Goal: Navigation & Orientation: Find specific page/section

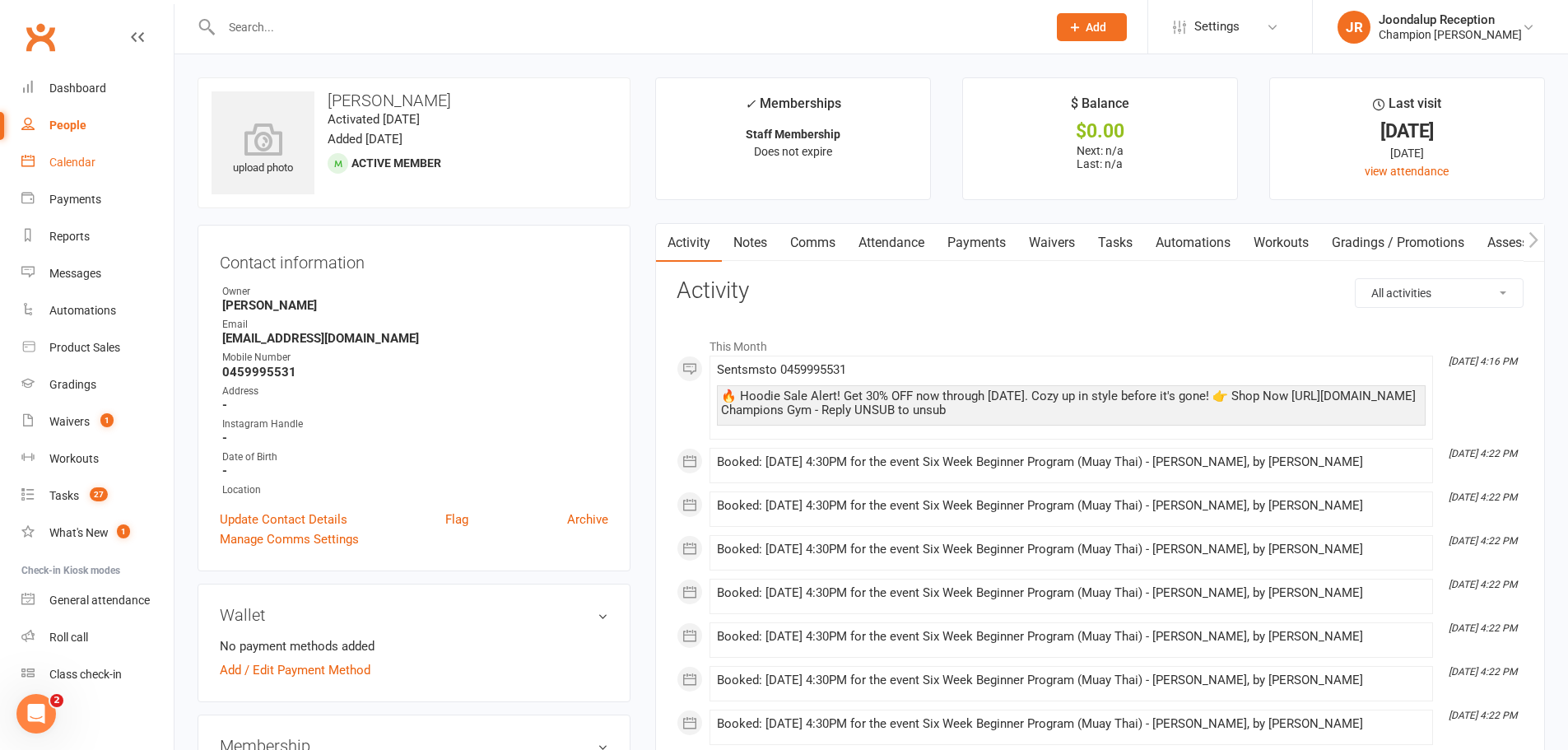
click at [102, 156] on link "Calendar" at bounding box center [97, 162] width 152 height 37
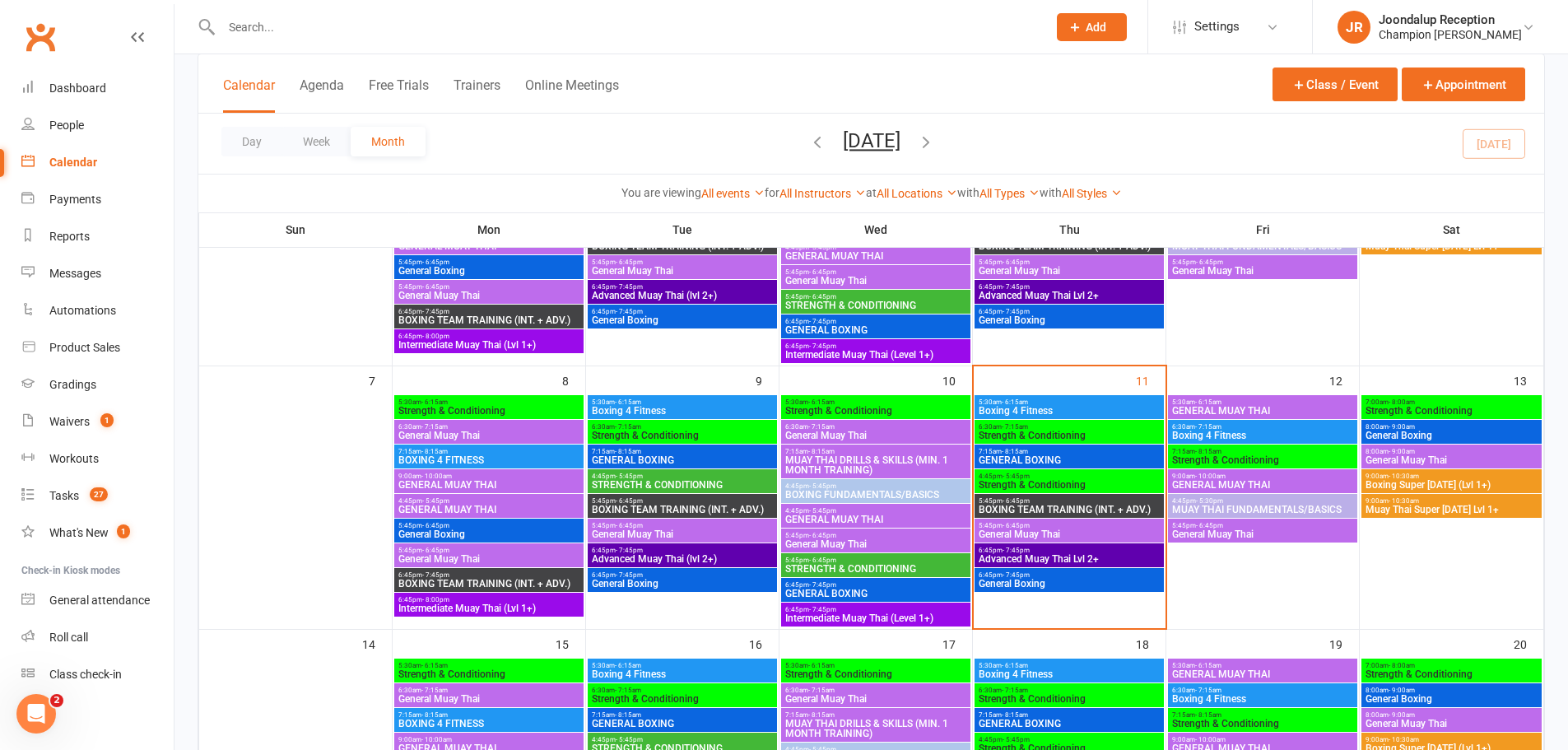
scroll to position [330, 0]
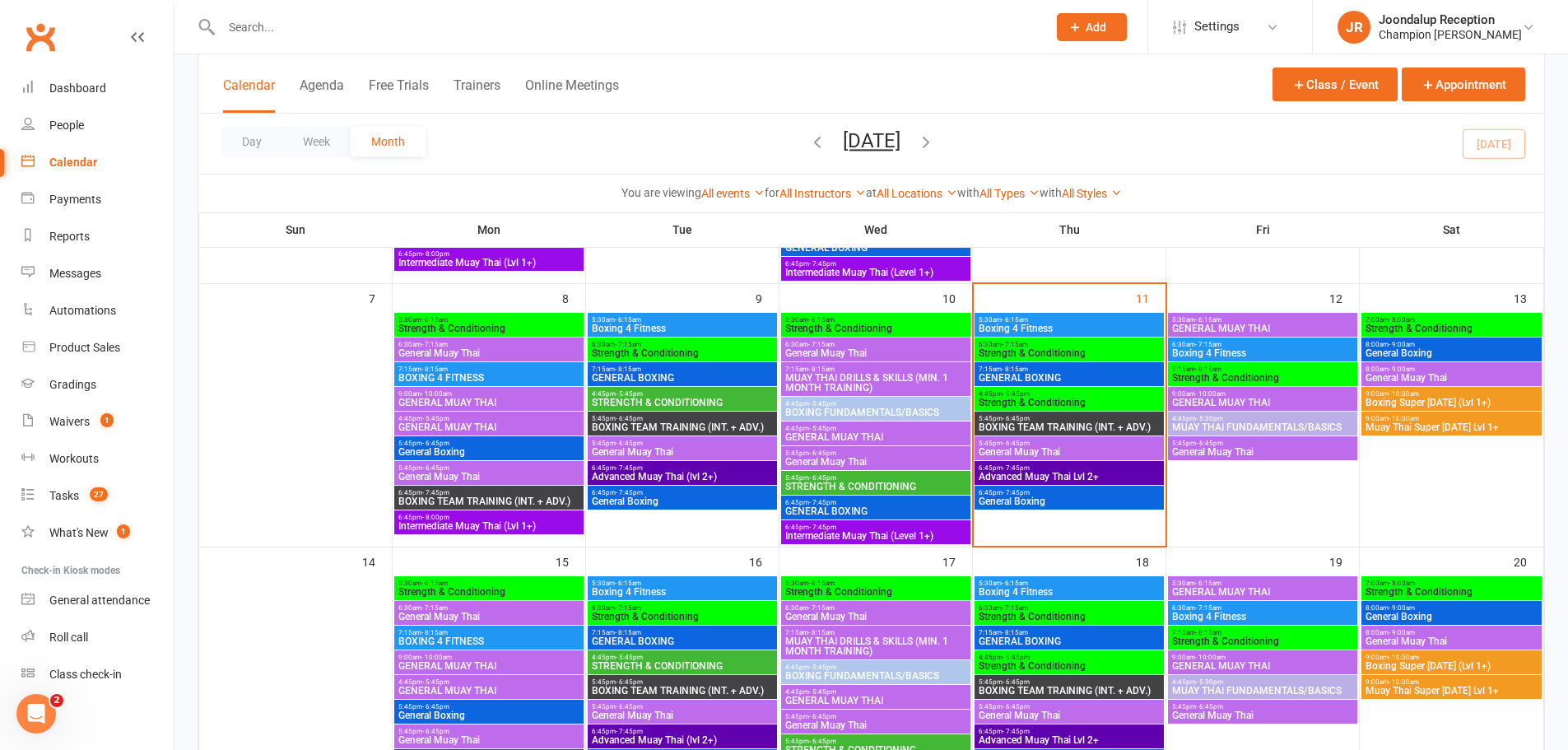
click at [1282, 445] on span "5:45pm - 6:45pm" at bounding box center [1262, 443] width 183 height 8
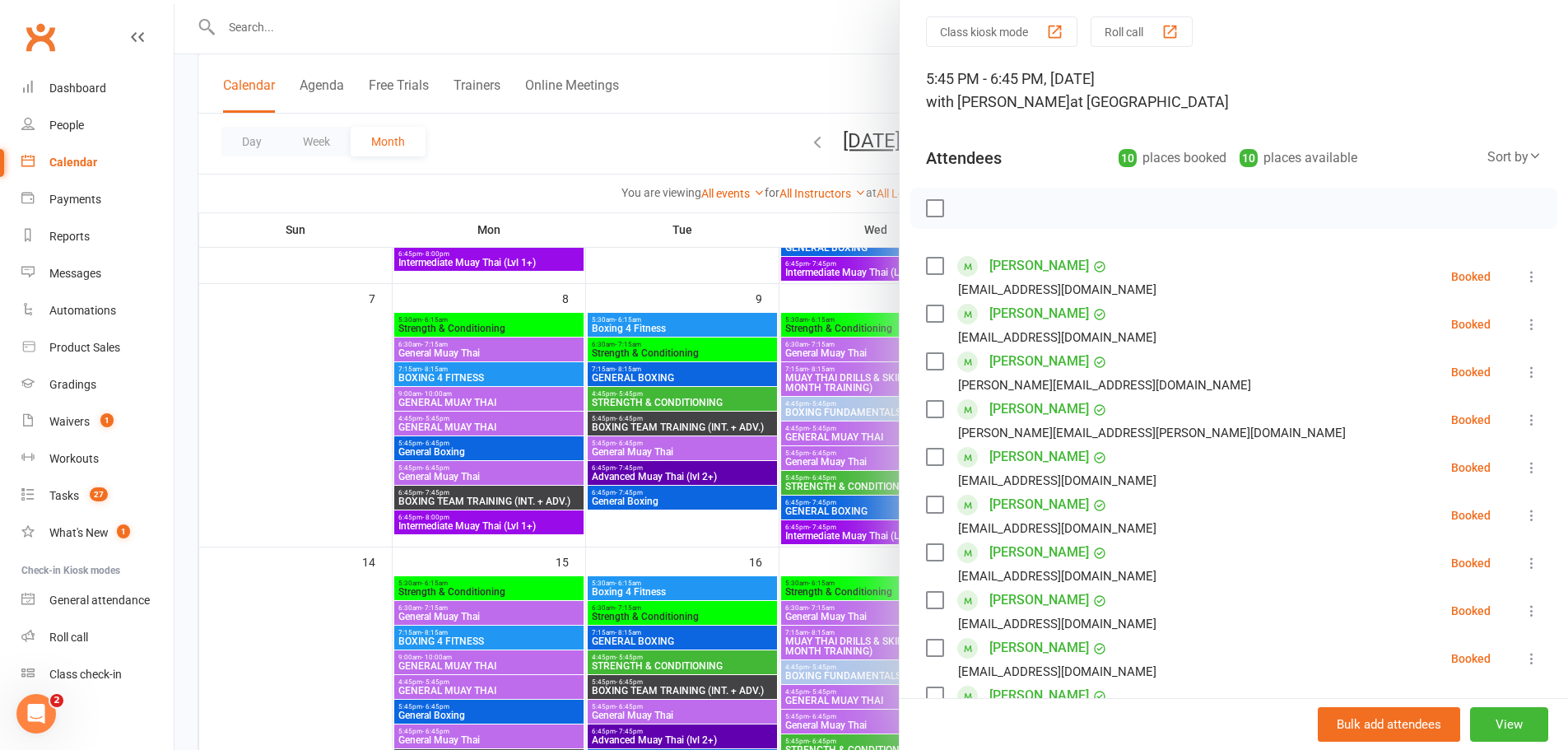
scroll to position [82, 0]
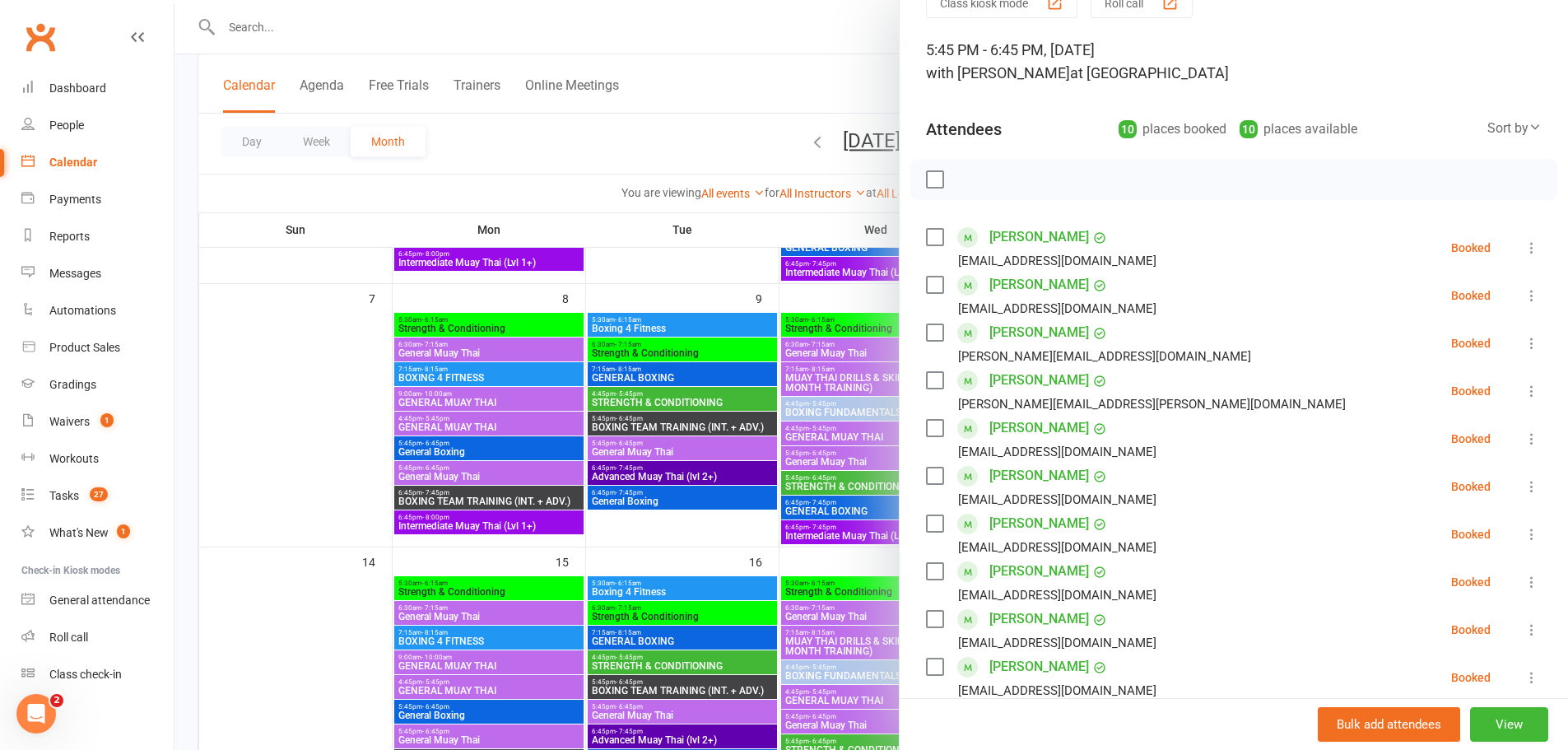
click at [760, 533] on div at bounding box center [871, 375] width 1394 height 750
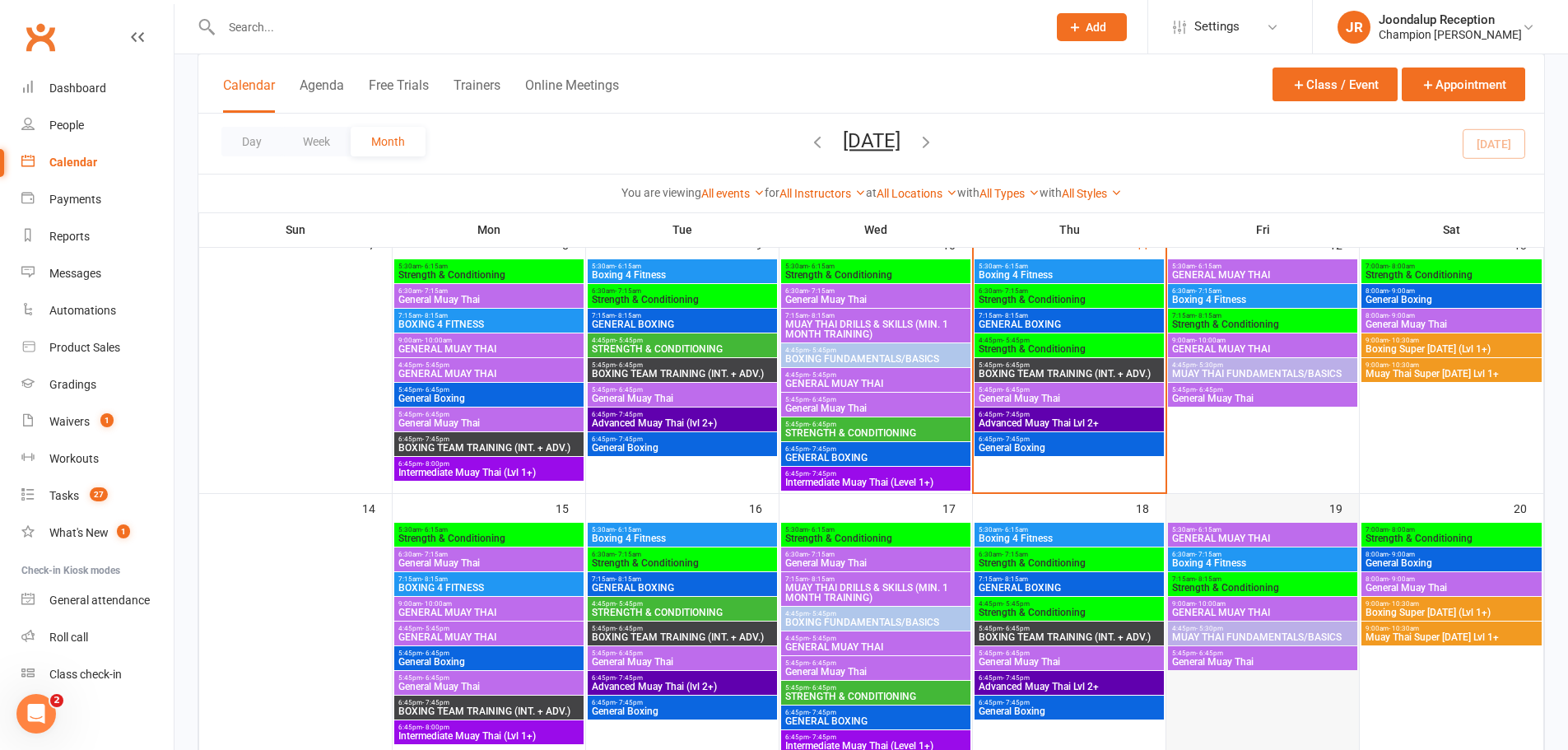
scroll to position [412, 0]
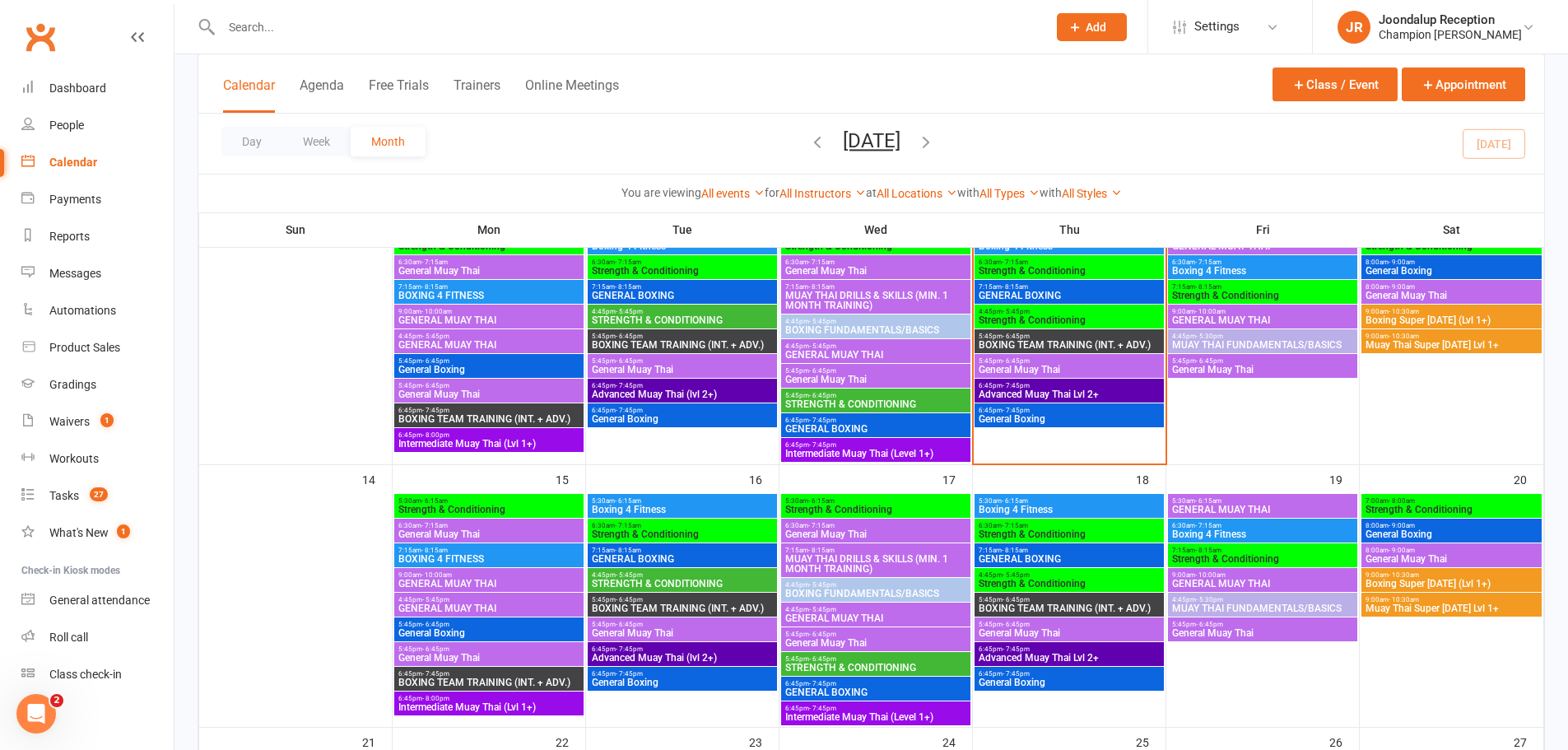
click at [1218, 357] on span "- 6:45pm" at bounding box center [1209, 361] width 28 height 8
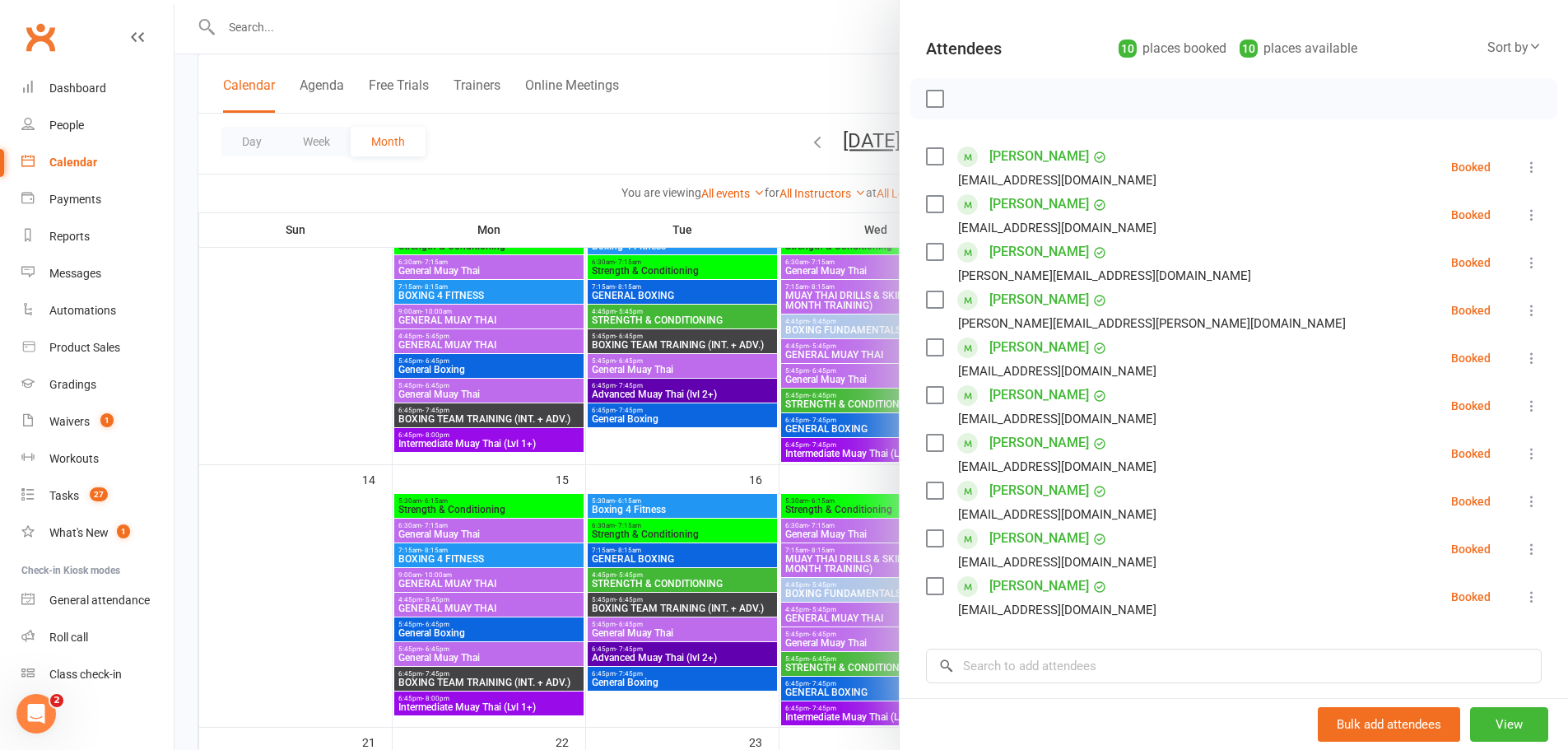
scroll to position [165, 0]
click at [723, 93] on div at bounding box center [871, 375] width 1394 height 750
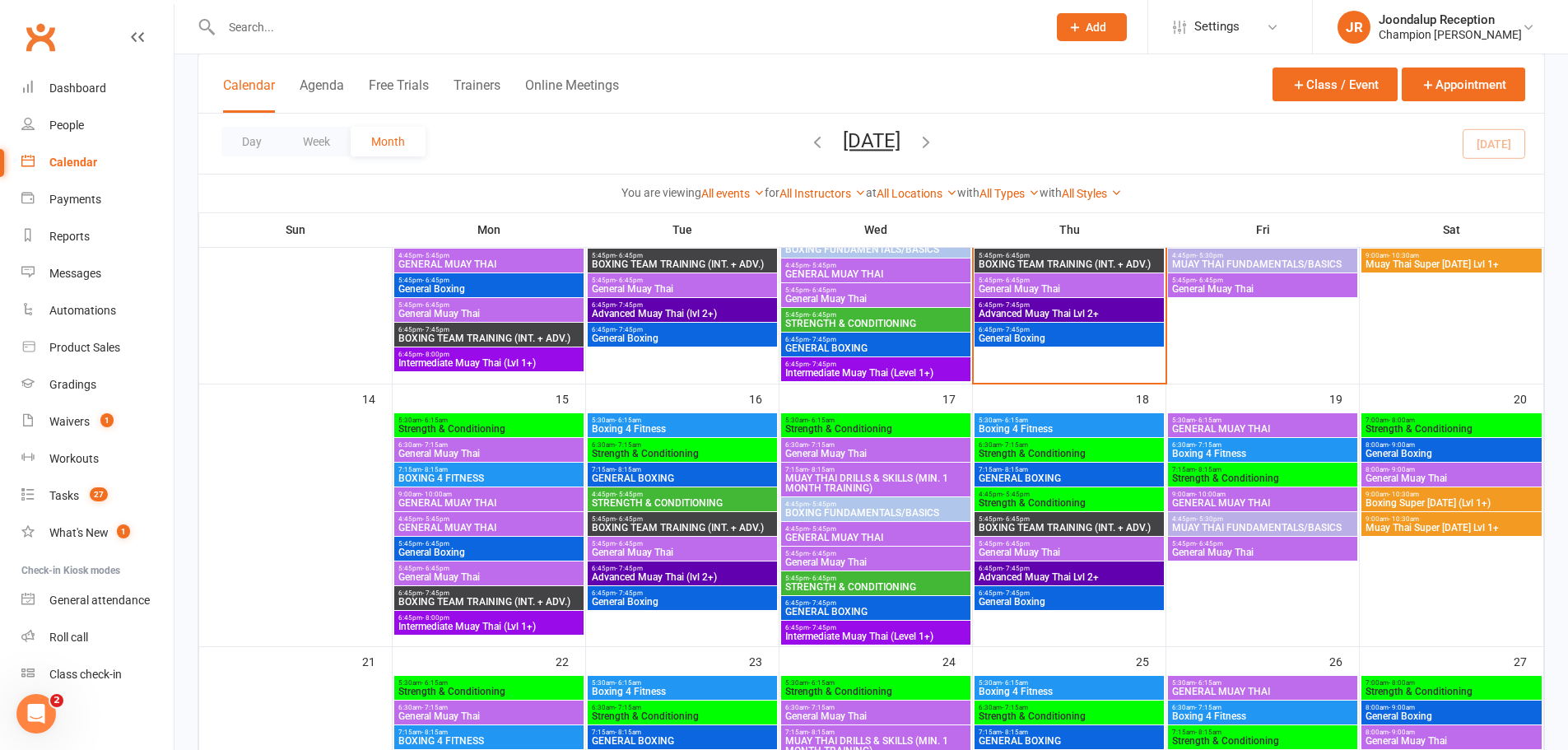
scroll to position [494, 0]
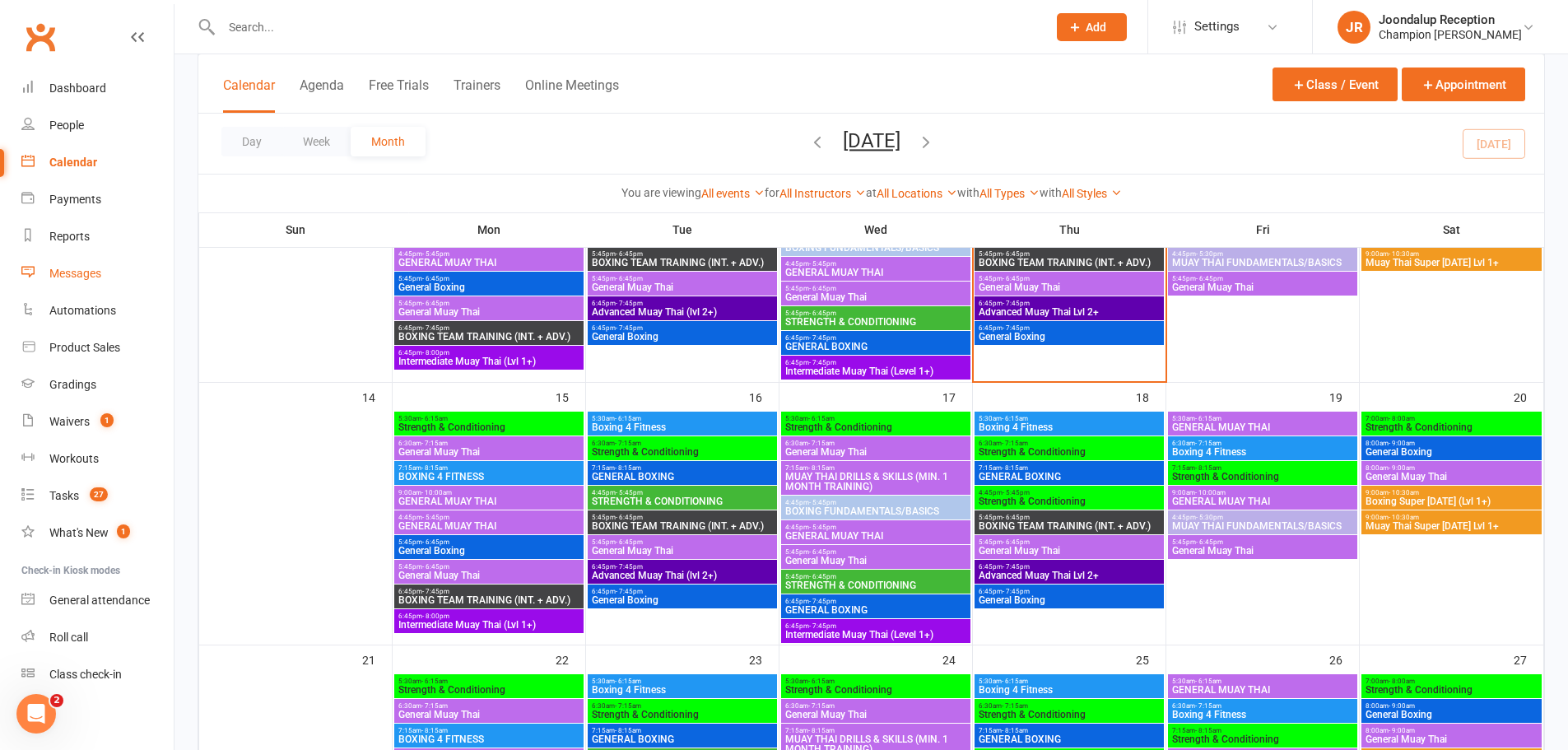
drag, startPoint x: 83, startPoint y: 266, endPoint x: 91, endPoint y: 268, distance: 8.2
click at [83, 266] on link "Messages" at bounding box center [97, 274] width 152 height 37
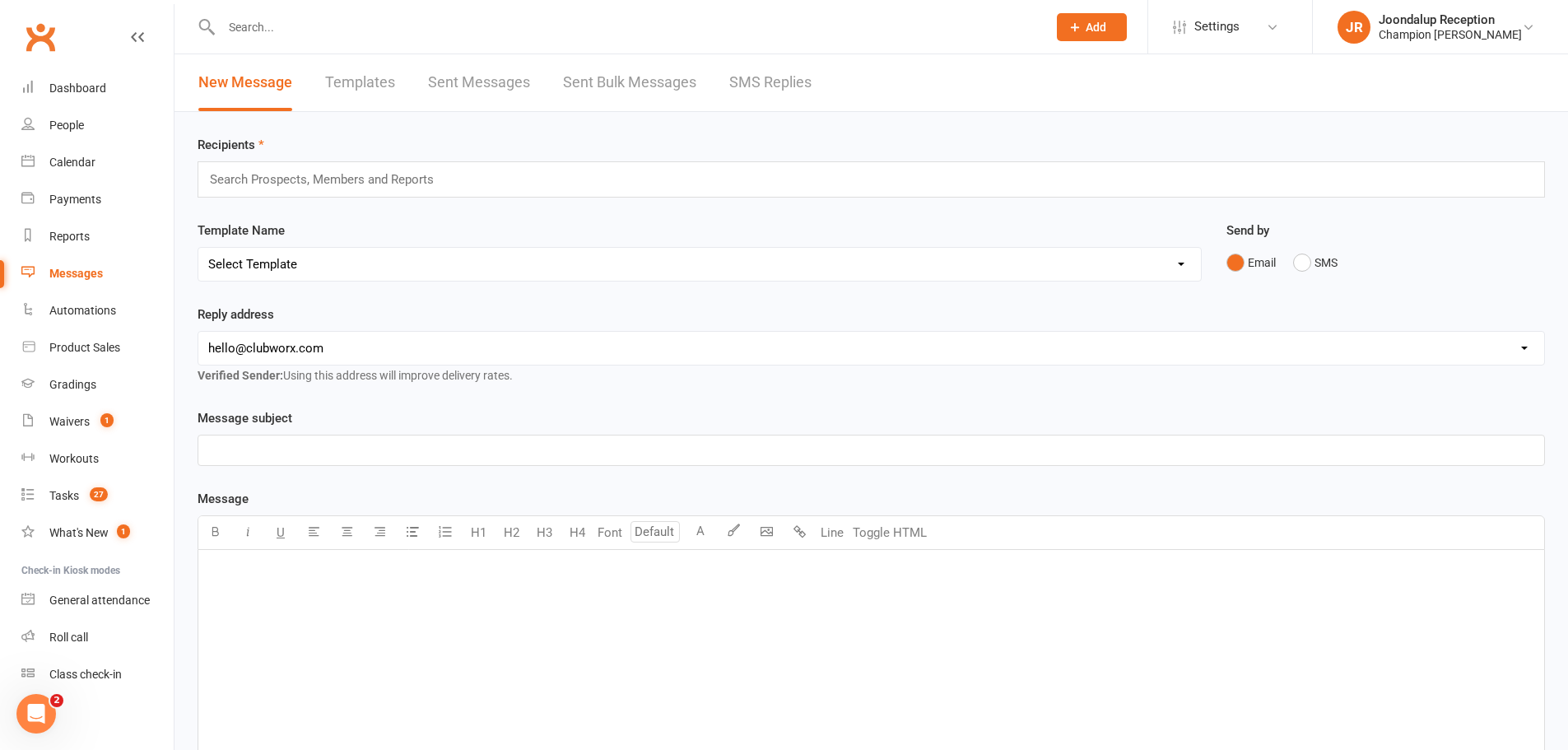
click at [772, 84] on link "SMS Replies" at bounding box center [770, 83] width 82 height 57
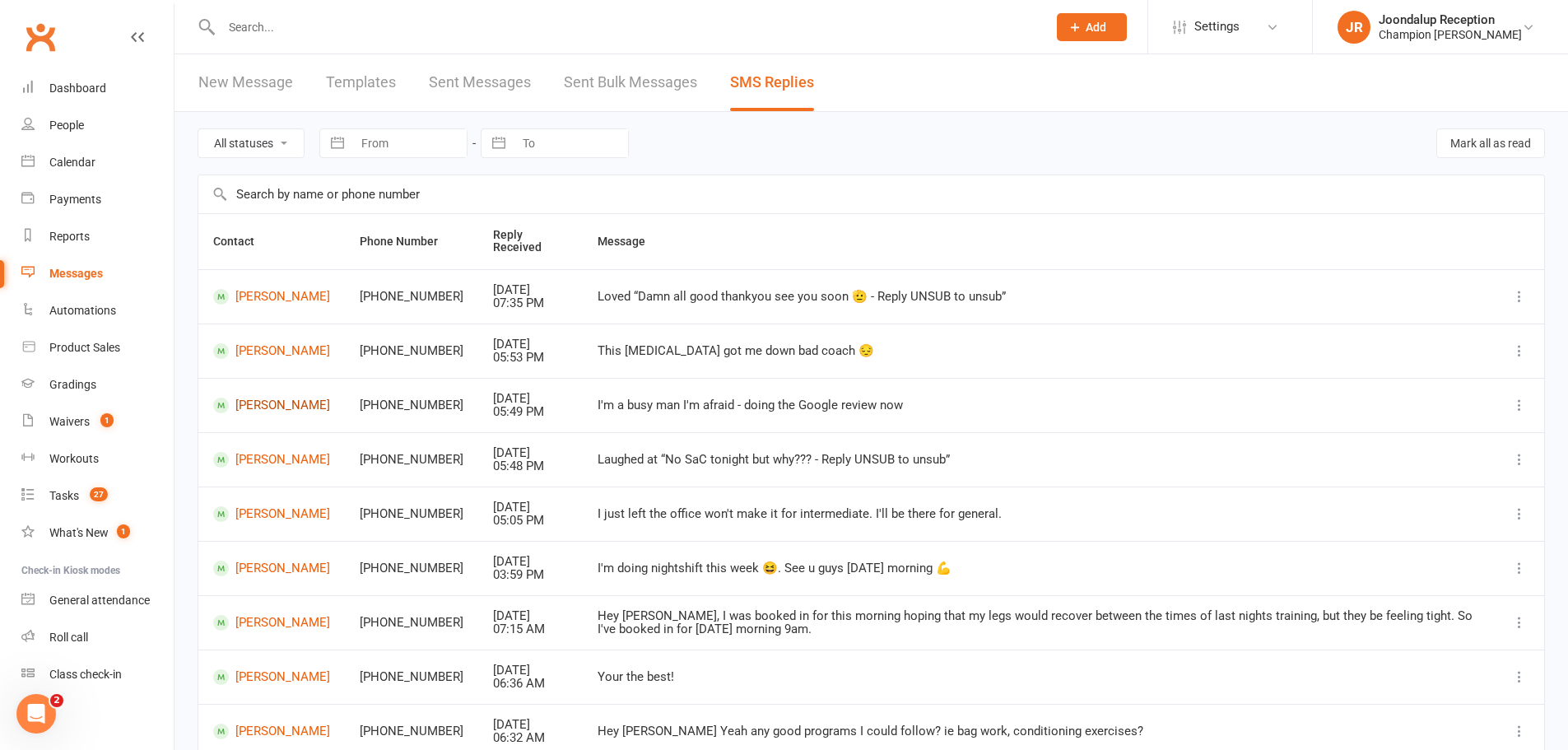
click at [281, 405] on link "Kai Hudson-Wood" at bounding box center [271, 405] width 117 height 15
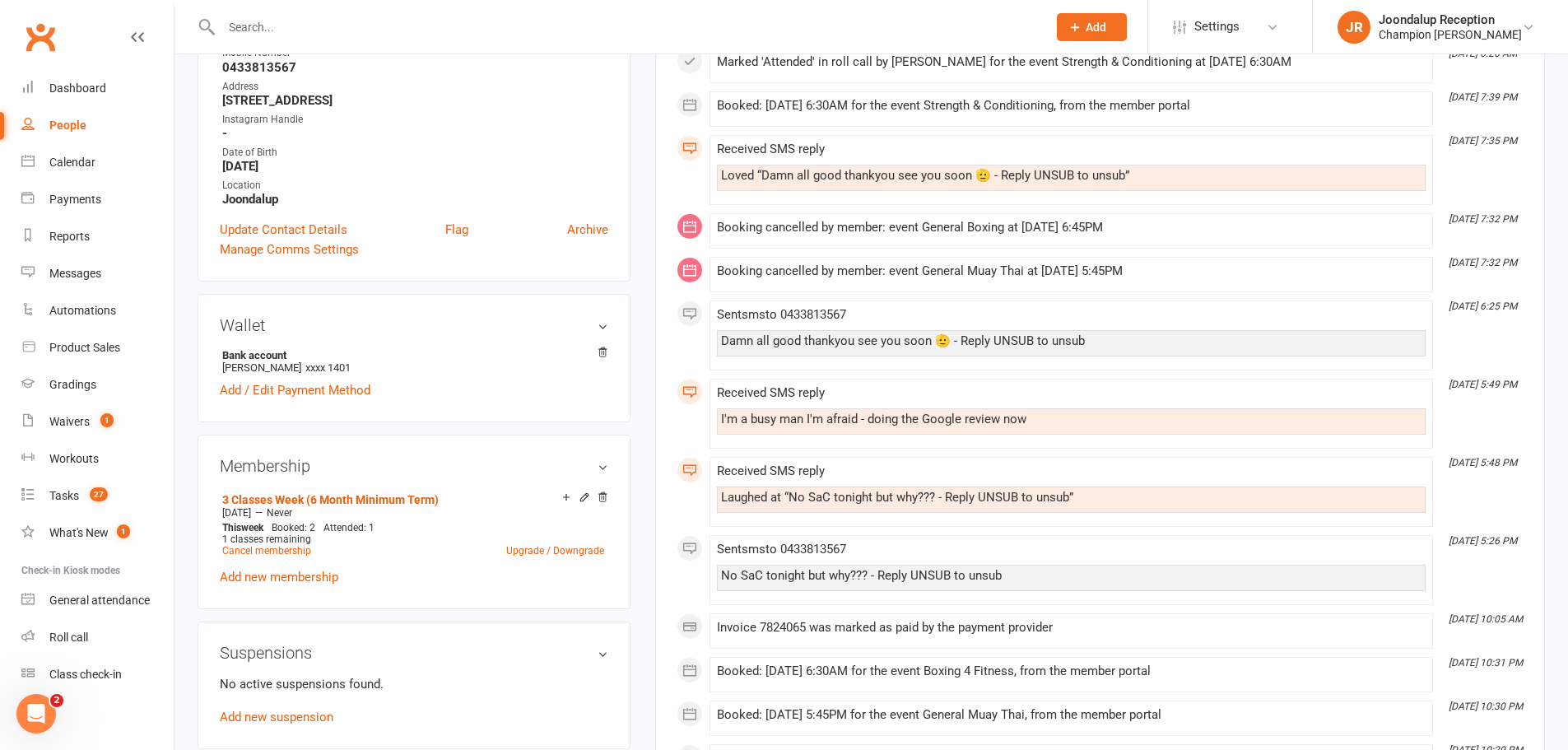
scroll to position [247, 0]
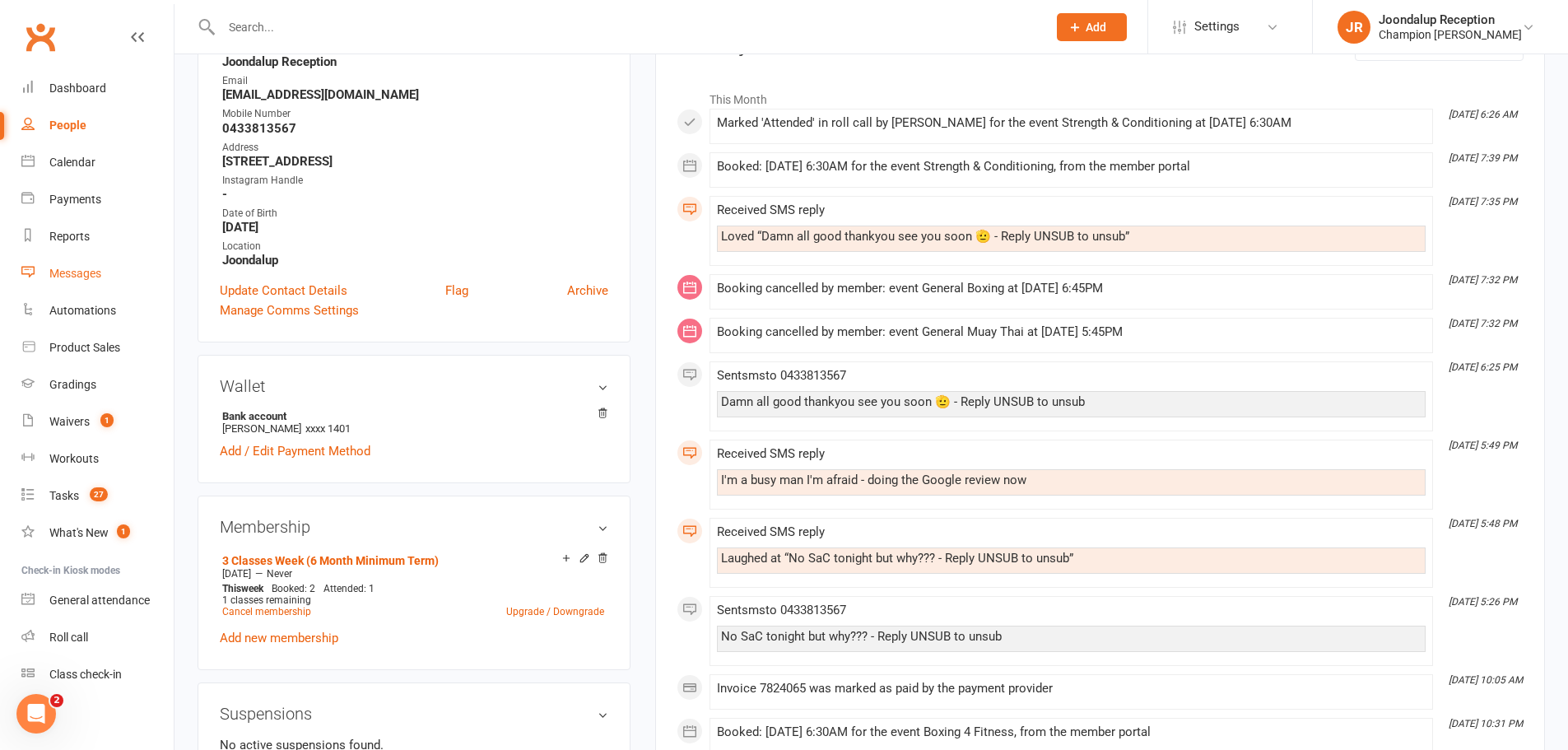
click at [105, 267] on link "Messages" at bounding box center [97, 274] width 152 height 37
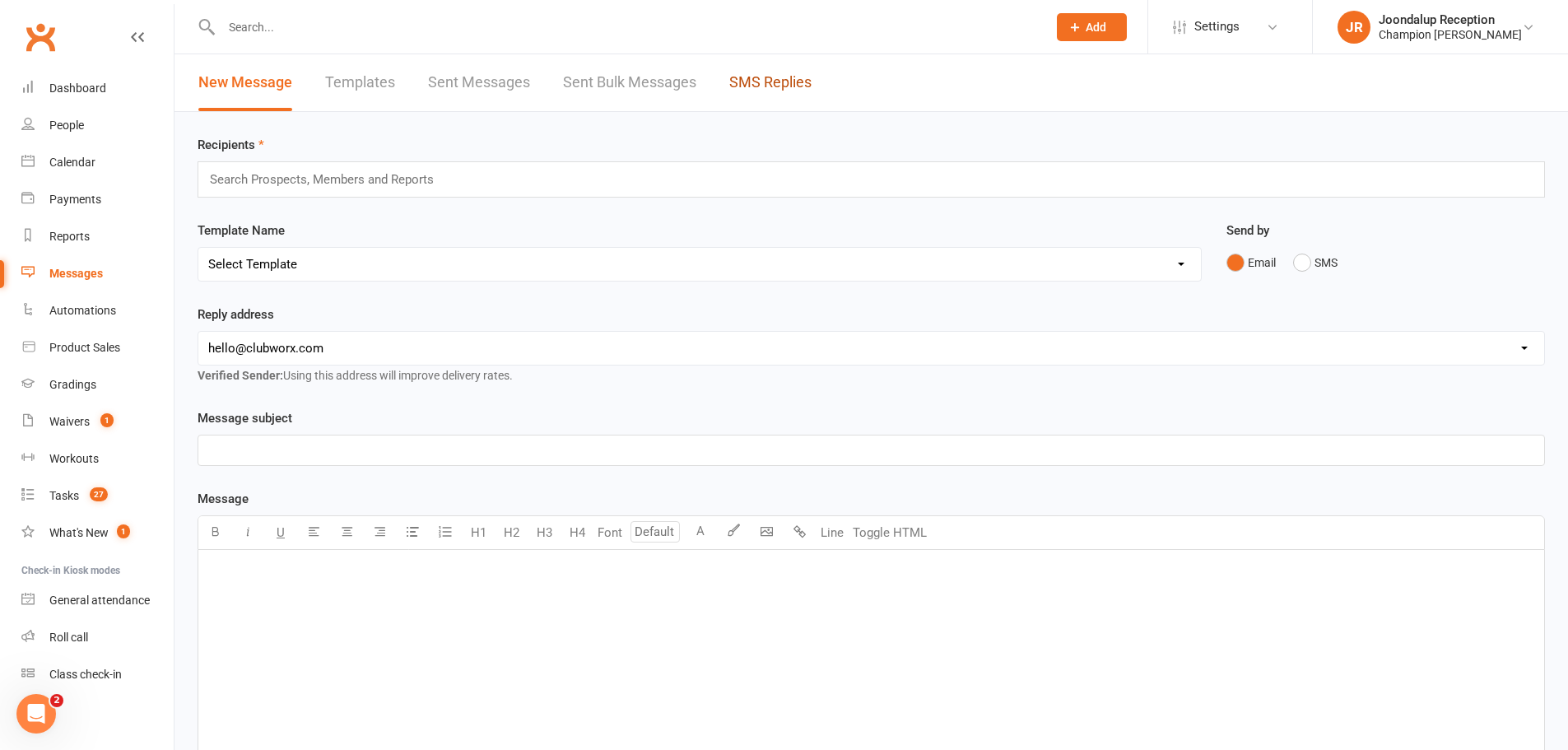
click at [752, 83] on link "SMS Replies" at bounding box center [770, 83] width 82 height 57
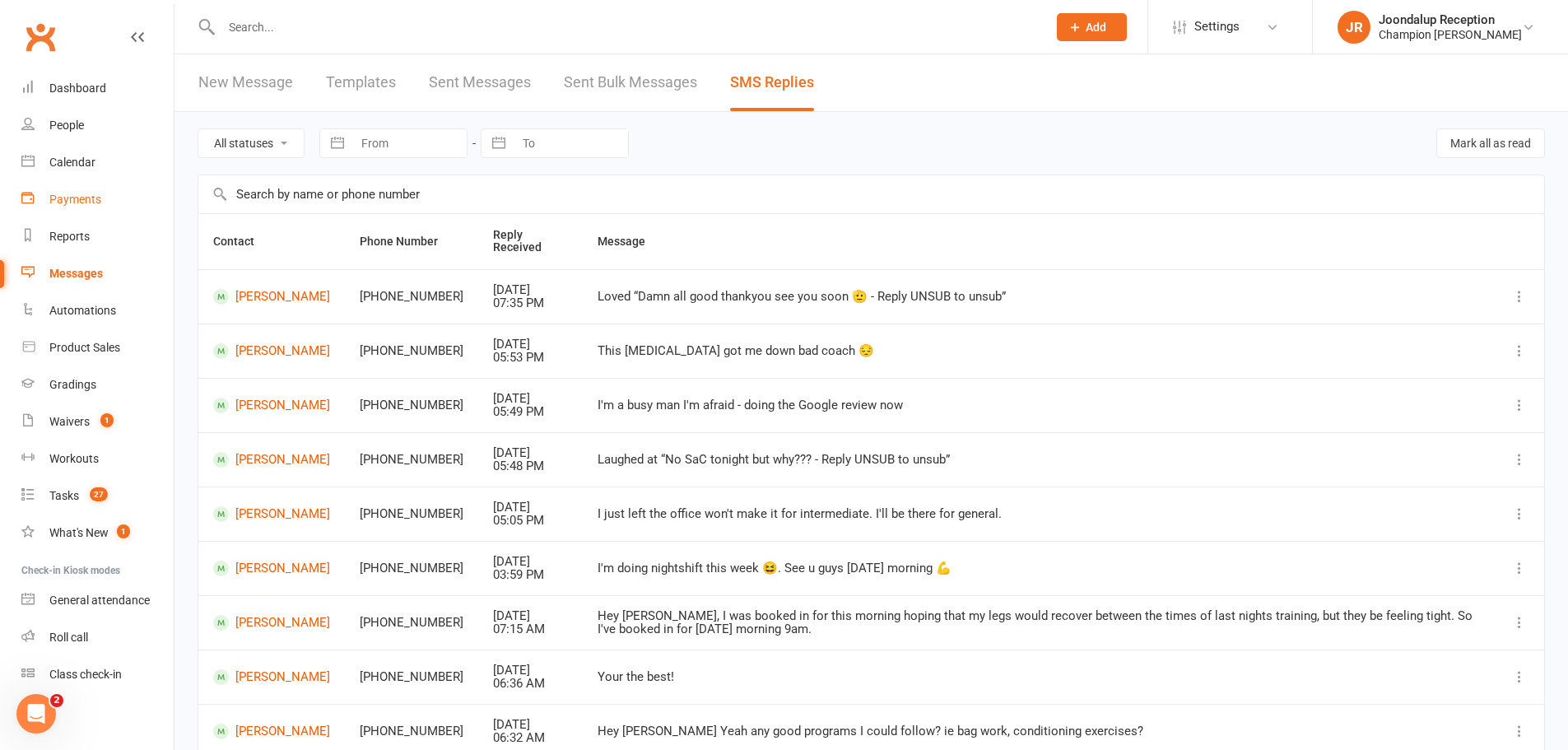
click at [82, 196] on div "Payments" at bounding box center [75, 199] width 51 height 13
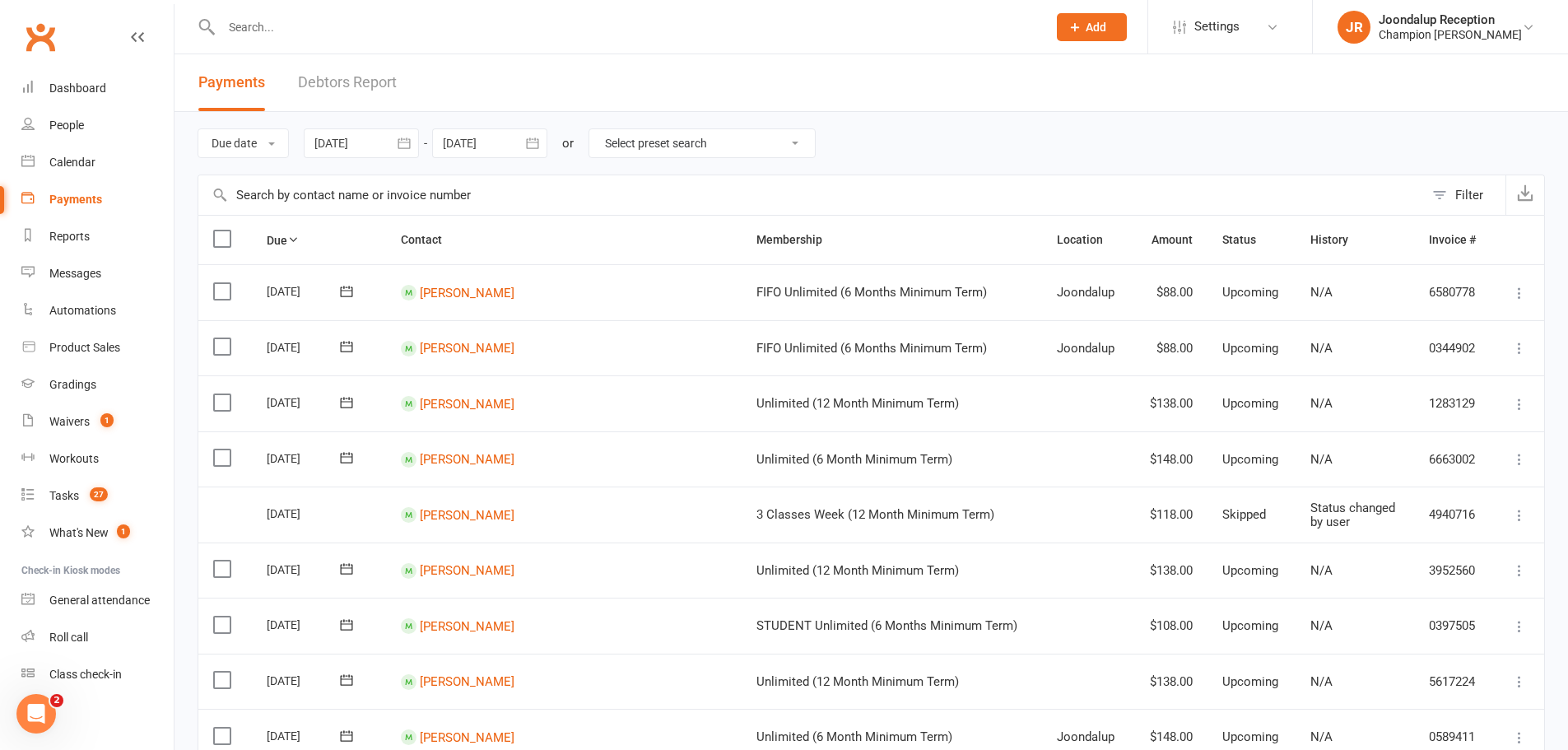
click at [406, 83] on div "Payments Debtors Report" at bounding box center [297, 83] width 246 height 57
click at [370, 90] on link "Debtors Report" at bounding box center [348, 83] width 99 height 57
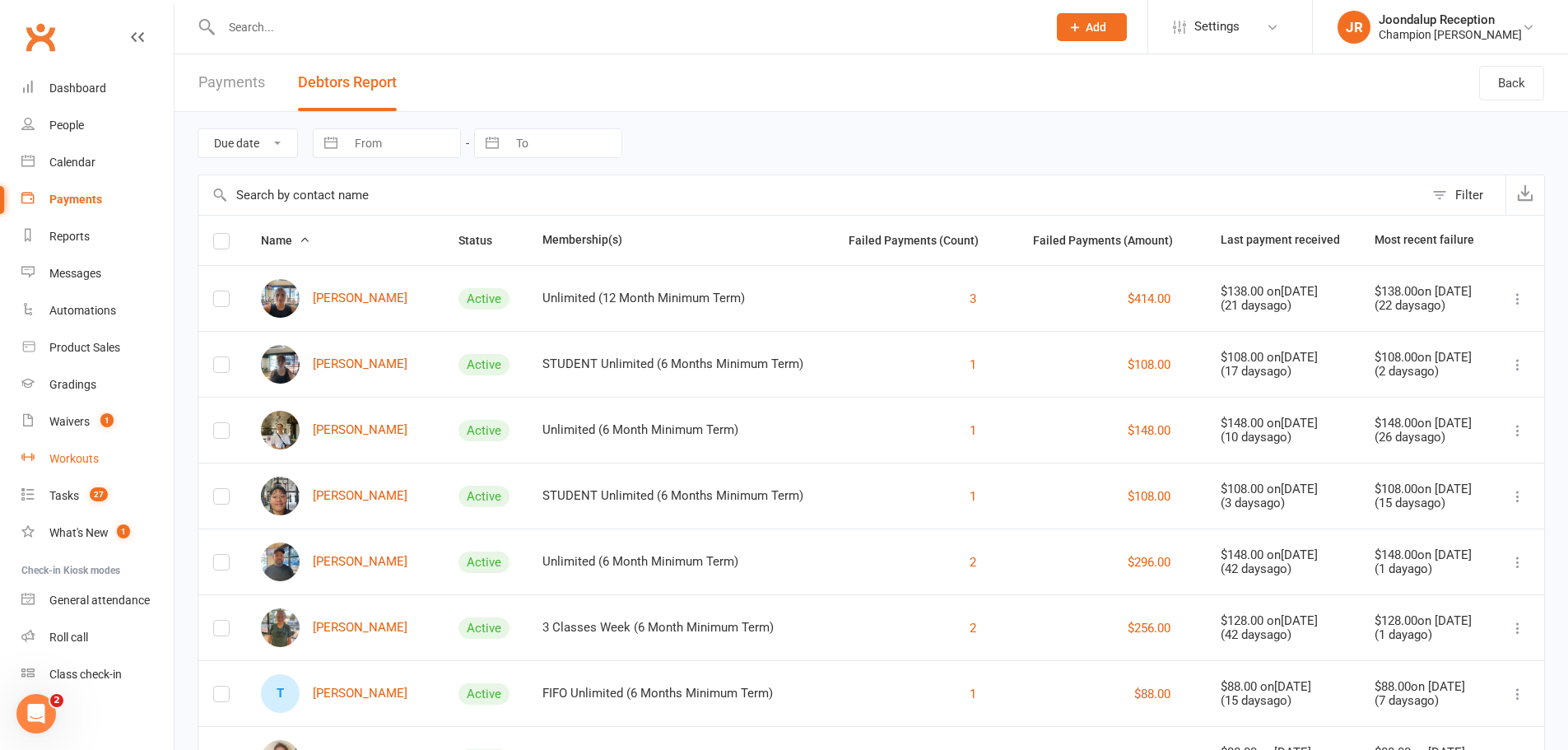
click at [50, 456] on link "Workouts" at bounding box center [97, 458] width 152 height 37
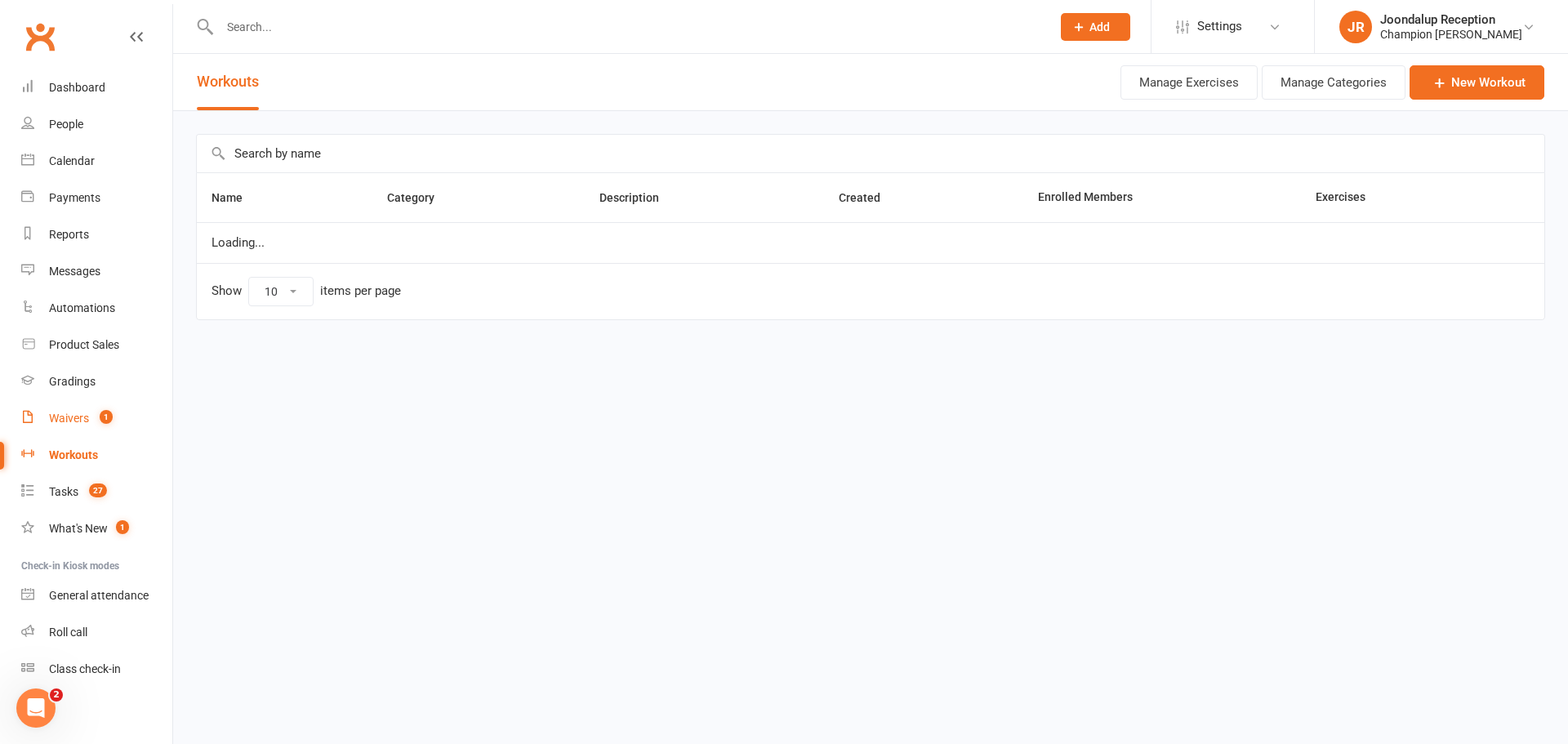
click at [60, 409] on link "Waivers 1" at bounding box center [96, 418] width 151 height 37
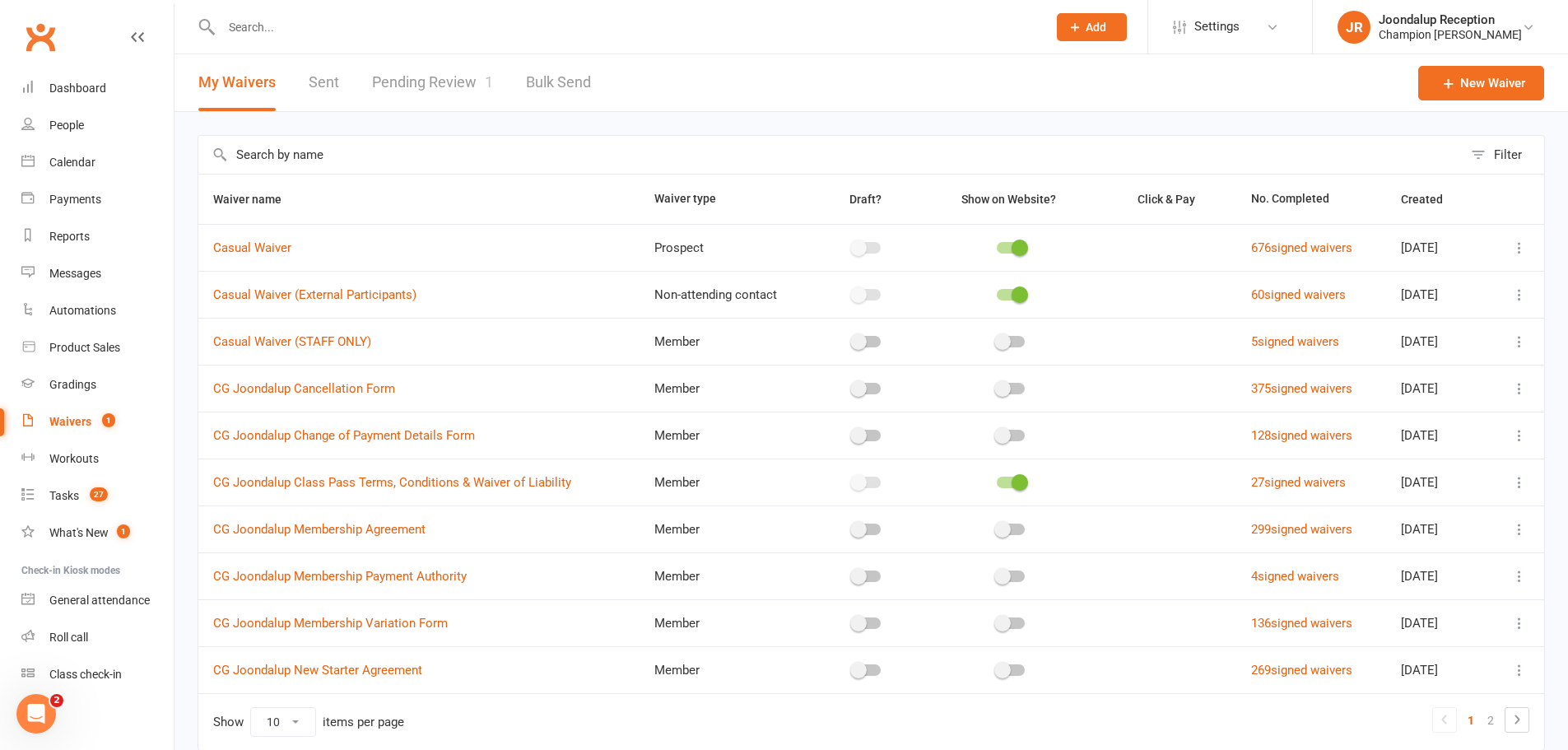
click at [409, 85] on link "Pending Review 1" at bounding box center [432, 83] width 121 height 57
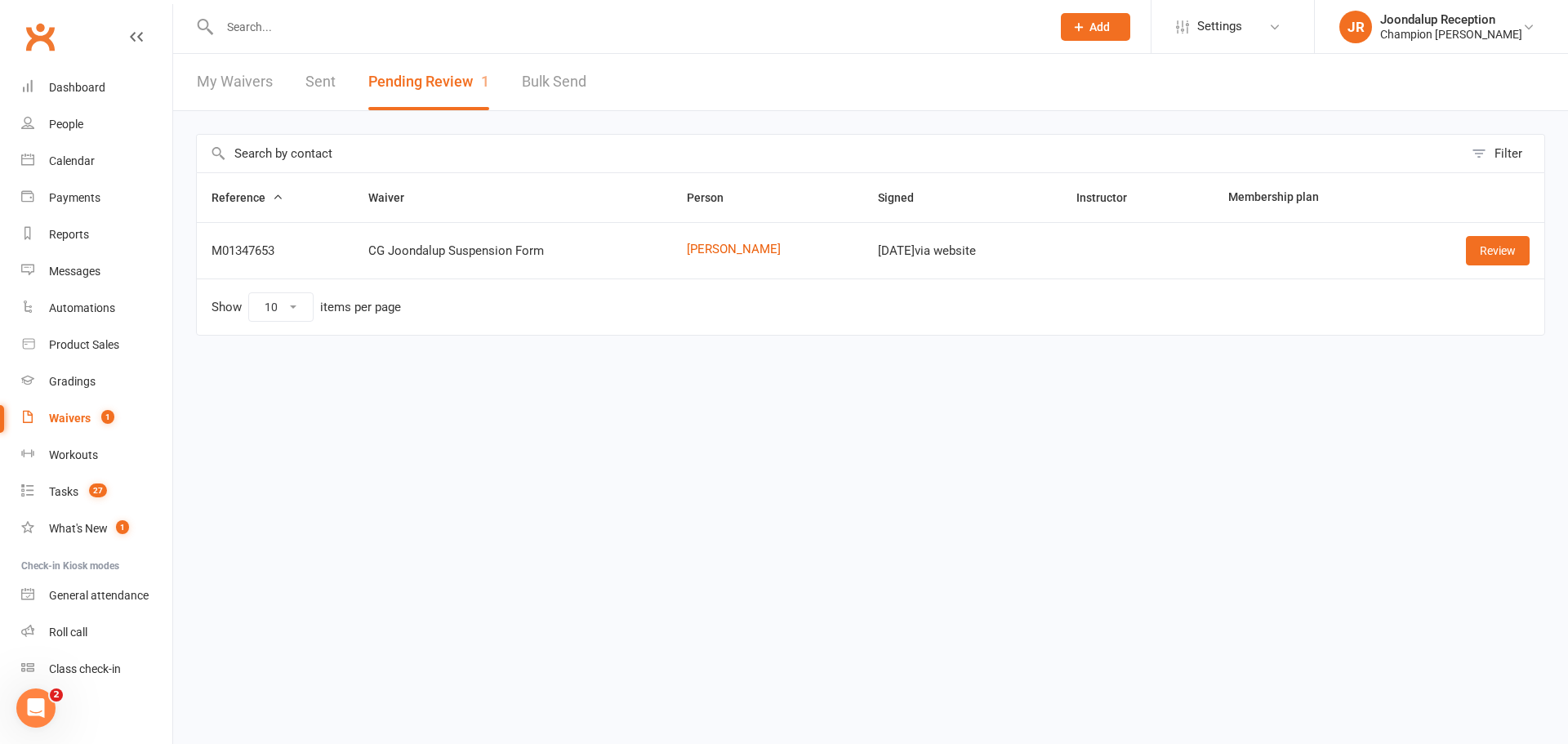
click at [261, 24] on input "text" at bounding box center [627, 26] width 825 height 23
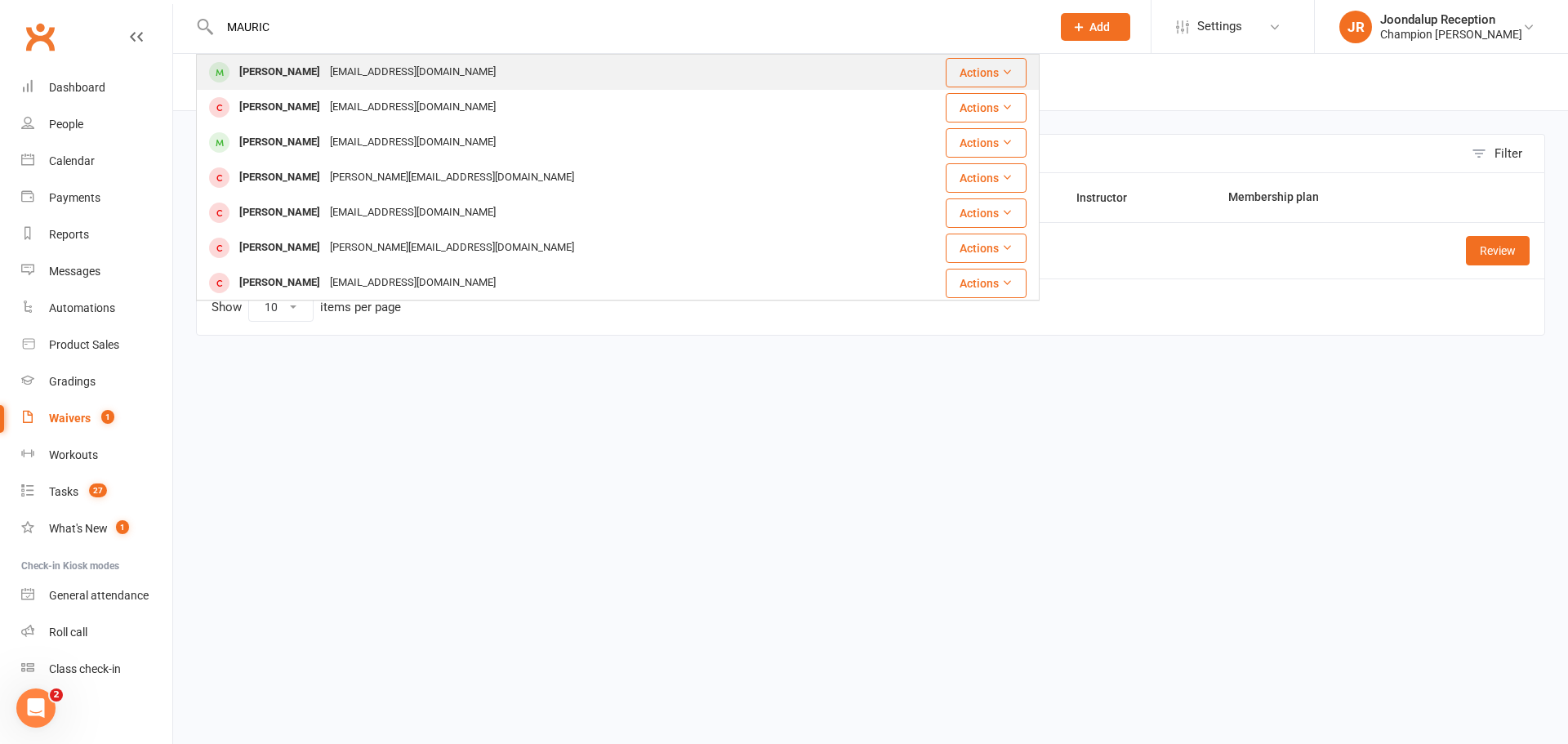
type input "MAURIC"
click at [267, 78] on div "MAURICE STELIO" at bounding box center [280, 72] width 91 height 24
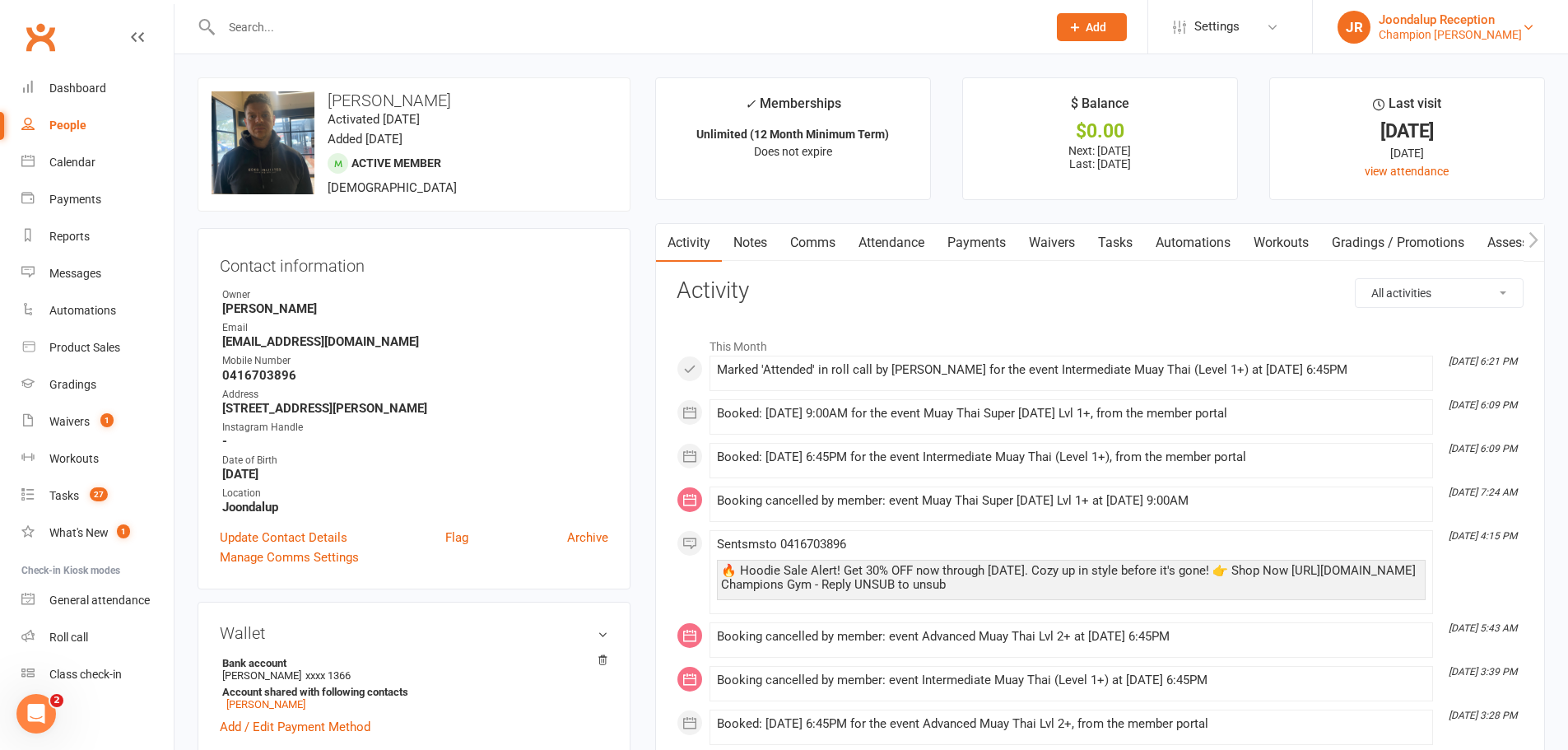
click at [1423, 10] on link "JR Joondalup Reception Champion Gym Joondalup" at bounding box center [1440, 27] width 206 height 33
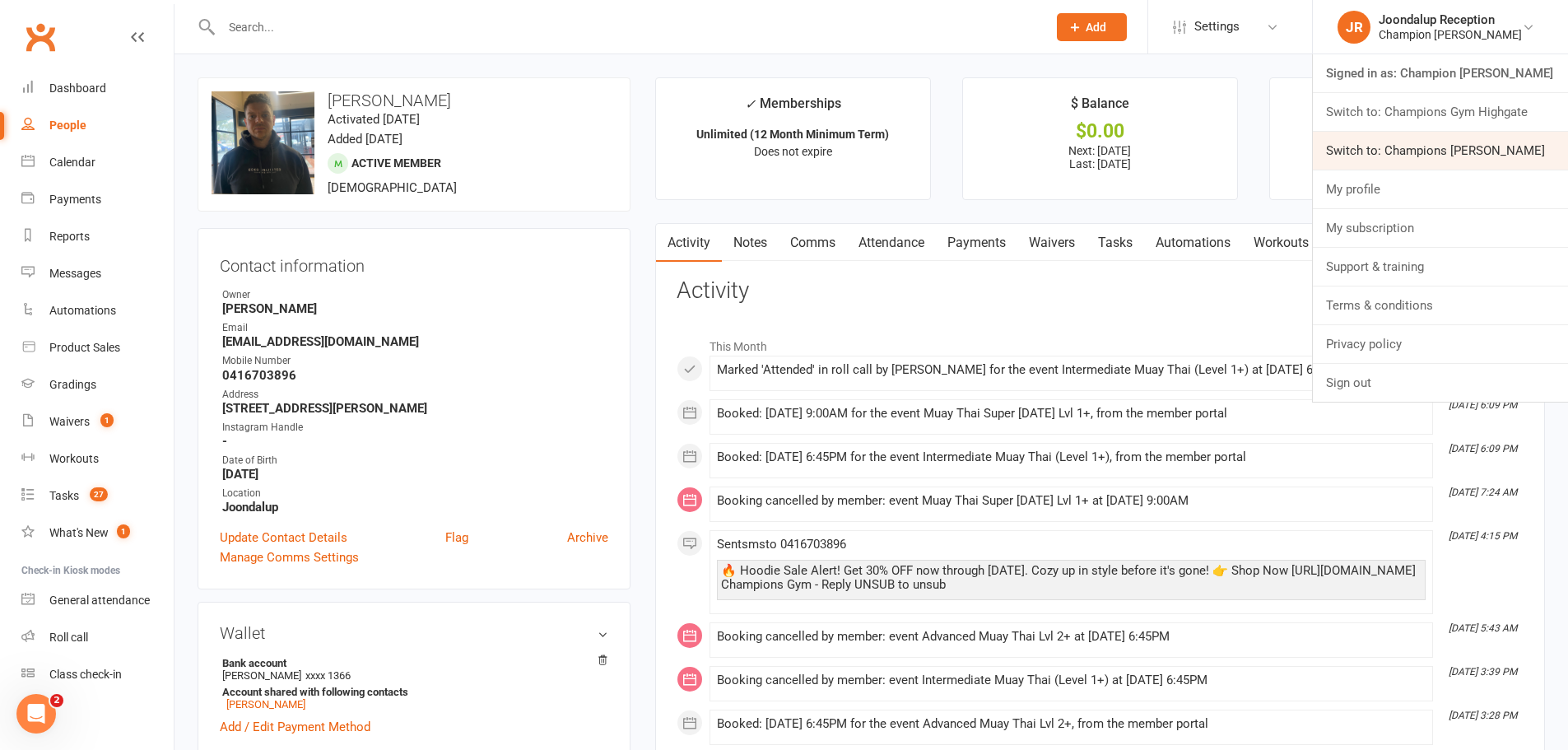
click at [1462, 157] on link "Switch to: Champions [PERSON_NAME]" at bounding box center [1440, 151] width 255 height 38
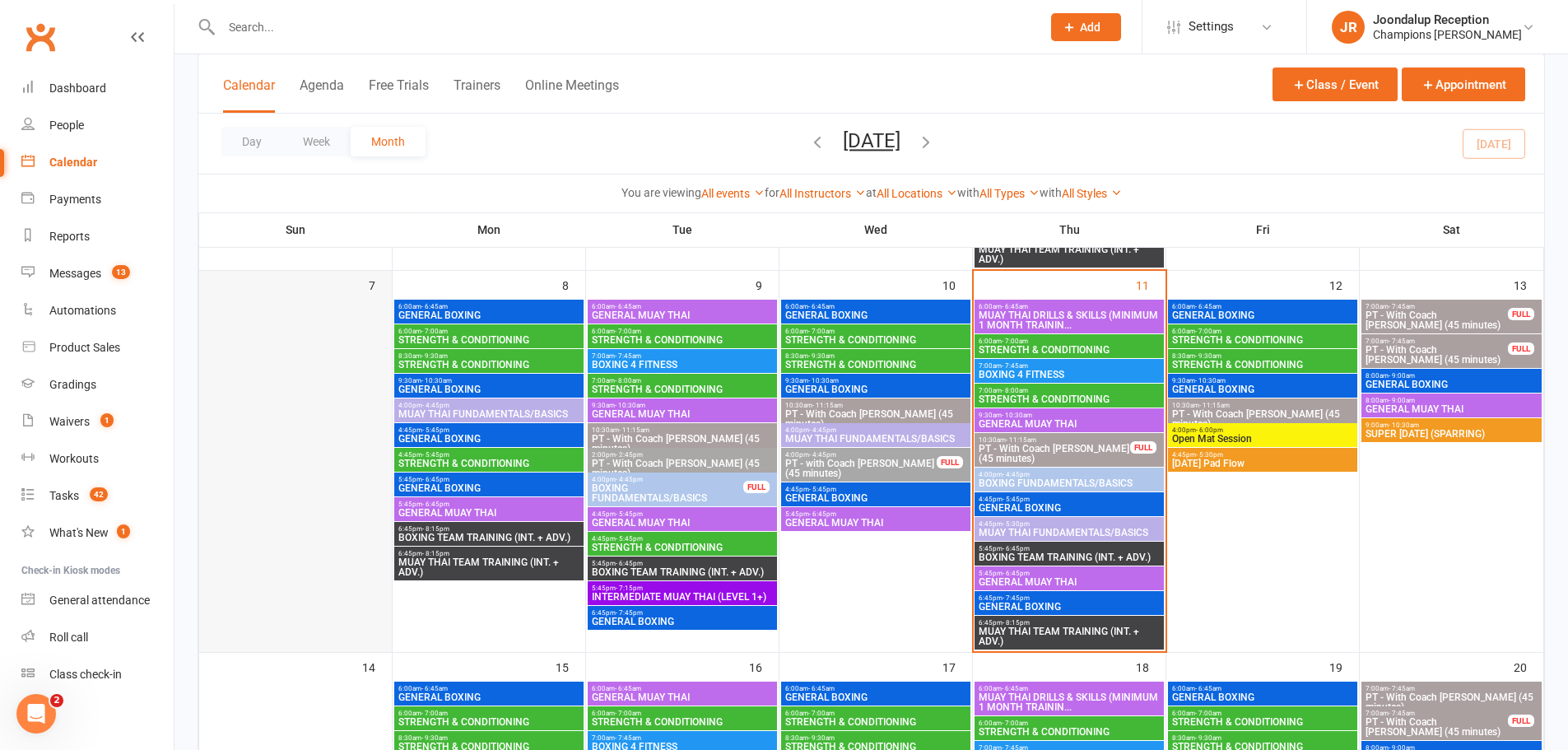
scroll to position [412, 0]
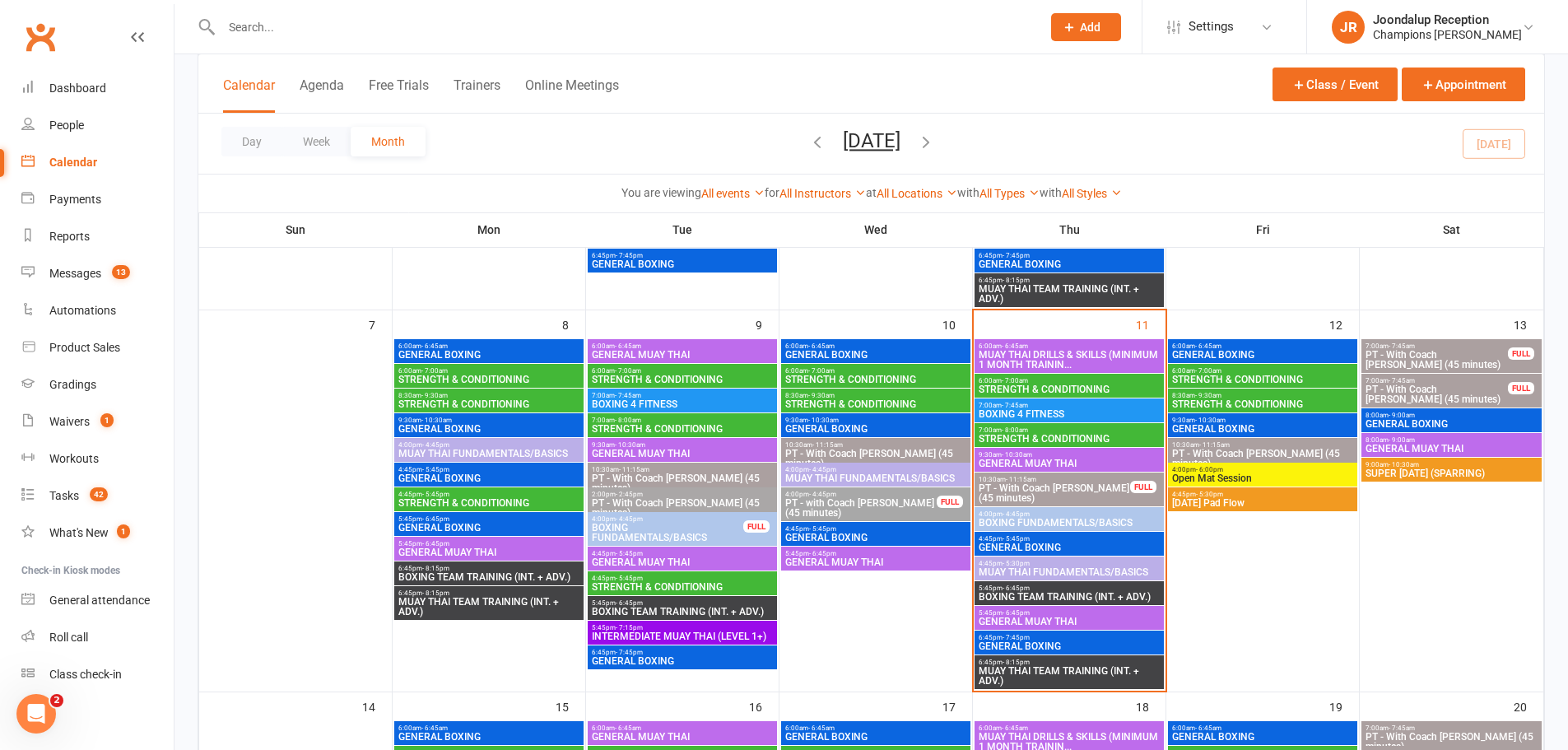
click at [448, 520] on span "- 6:45pm" at bounding box center [435, 519] width 28 height 8
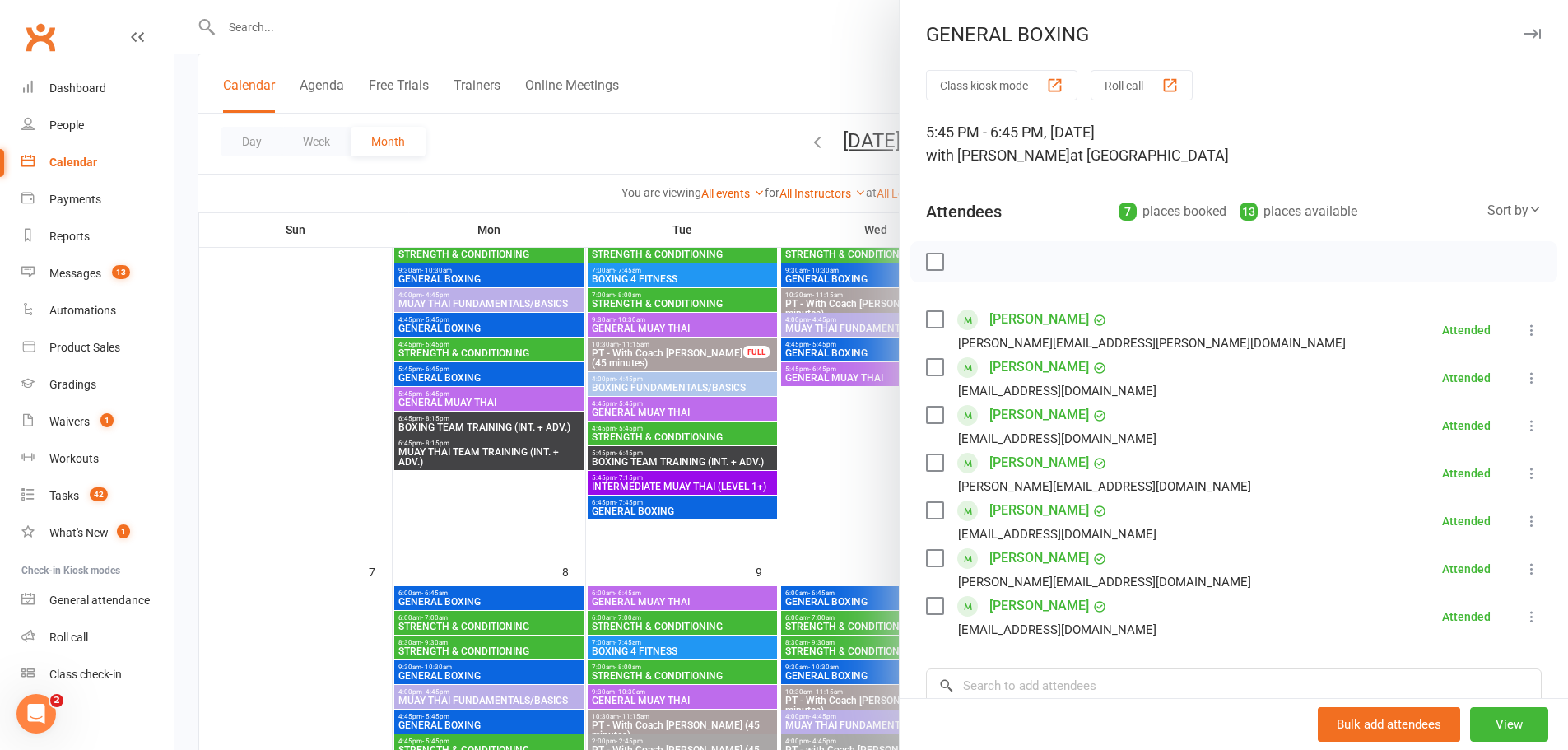
scroll to position [0, 0]
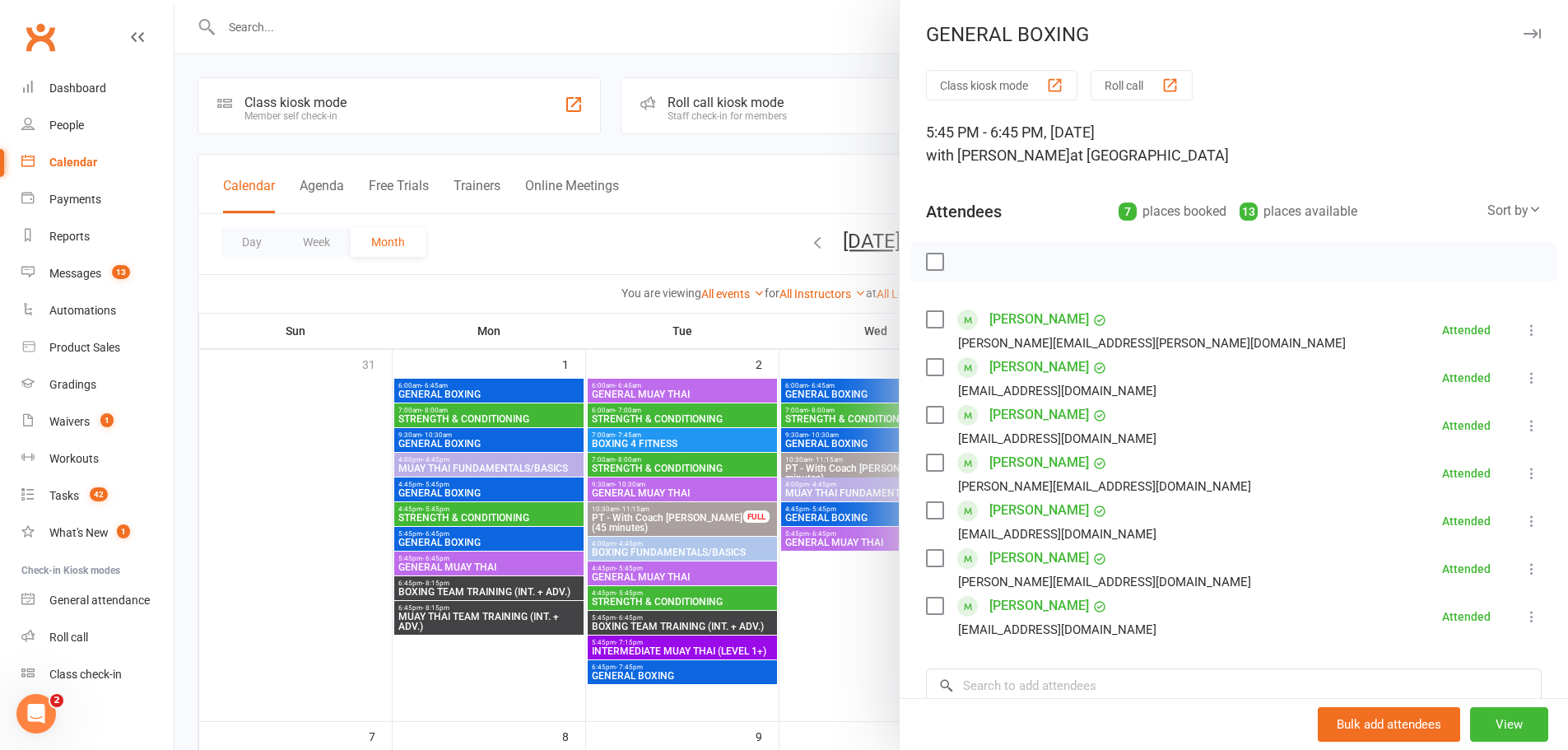
click at [474, 537] on div at bounding box center [871, 375] width 1394 height 750
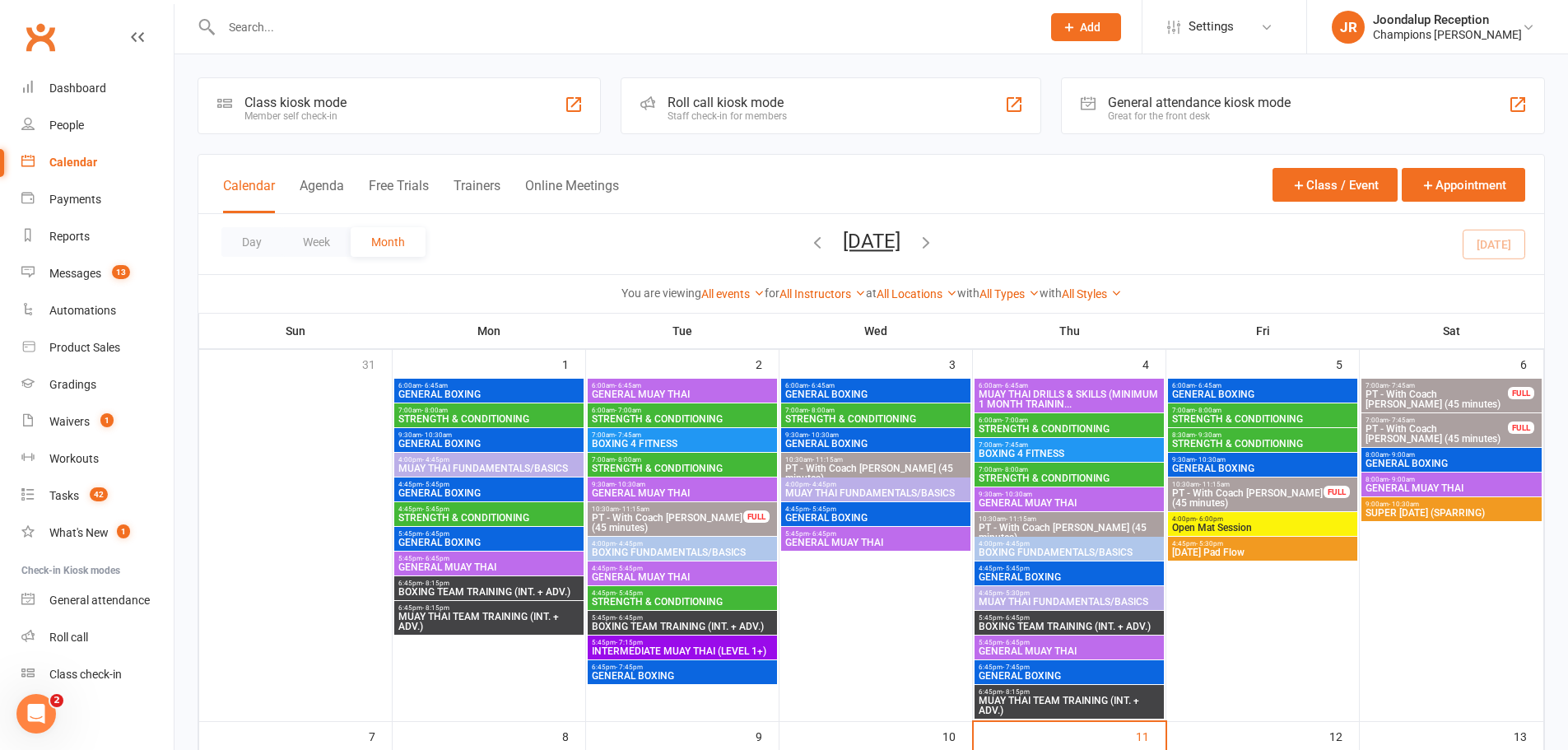
click at [426, 485] on span "- 5:45pm" at bounding box center [435, 485] width 28 height 8
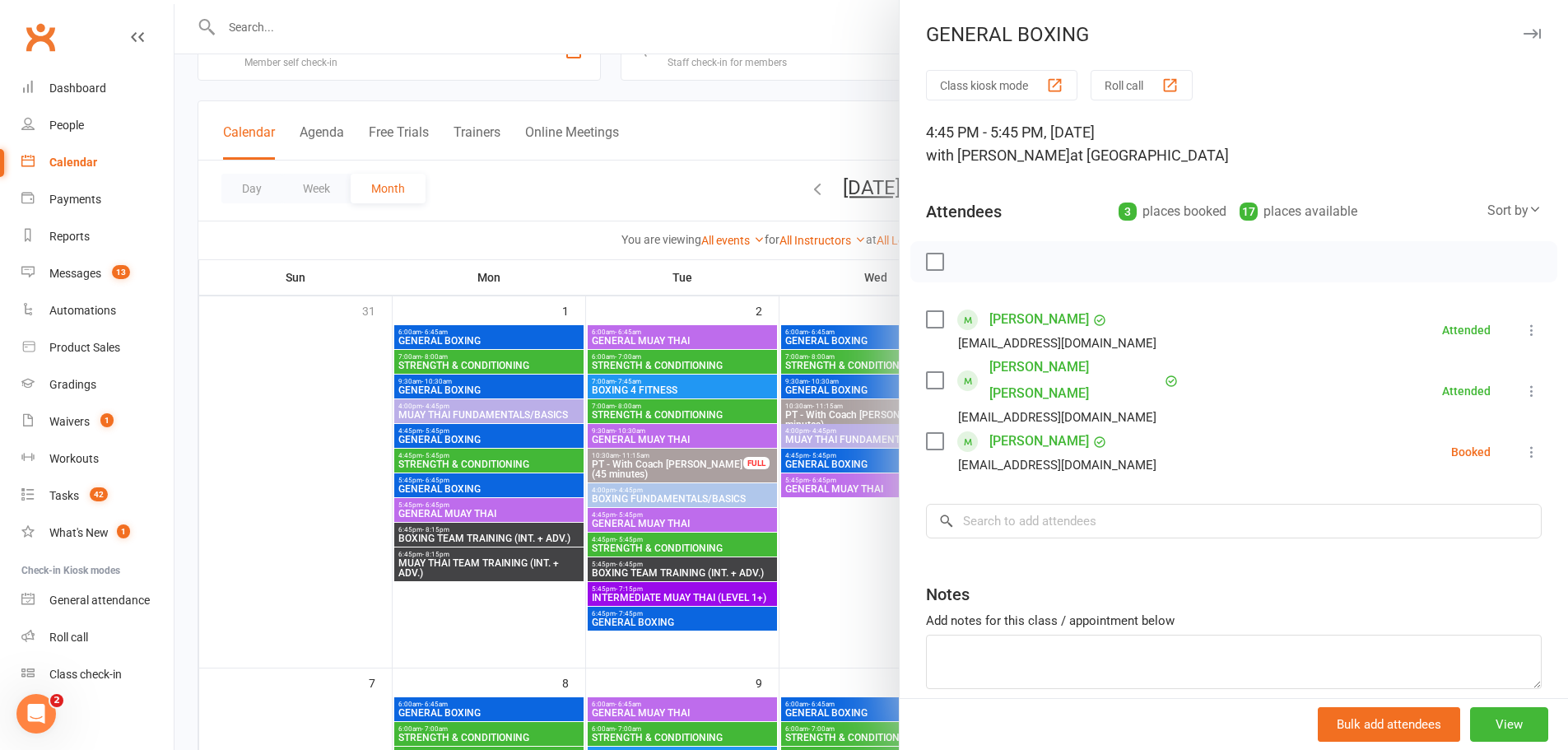
scroll to position [82, 0]
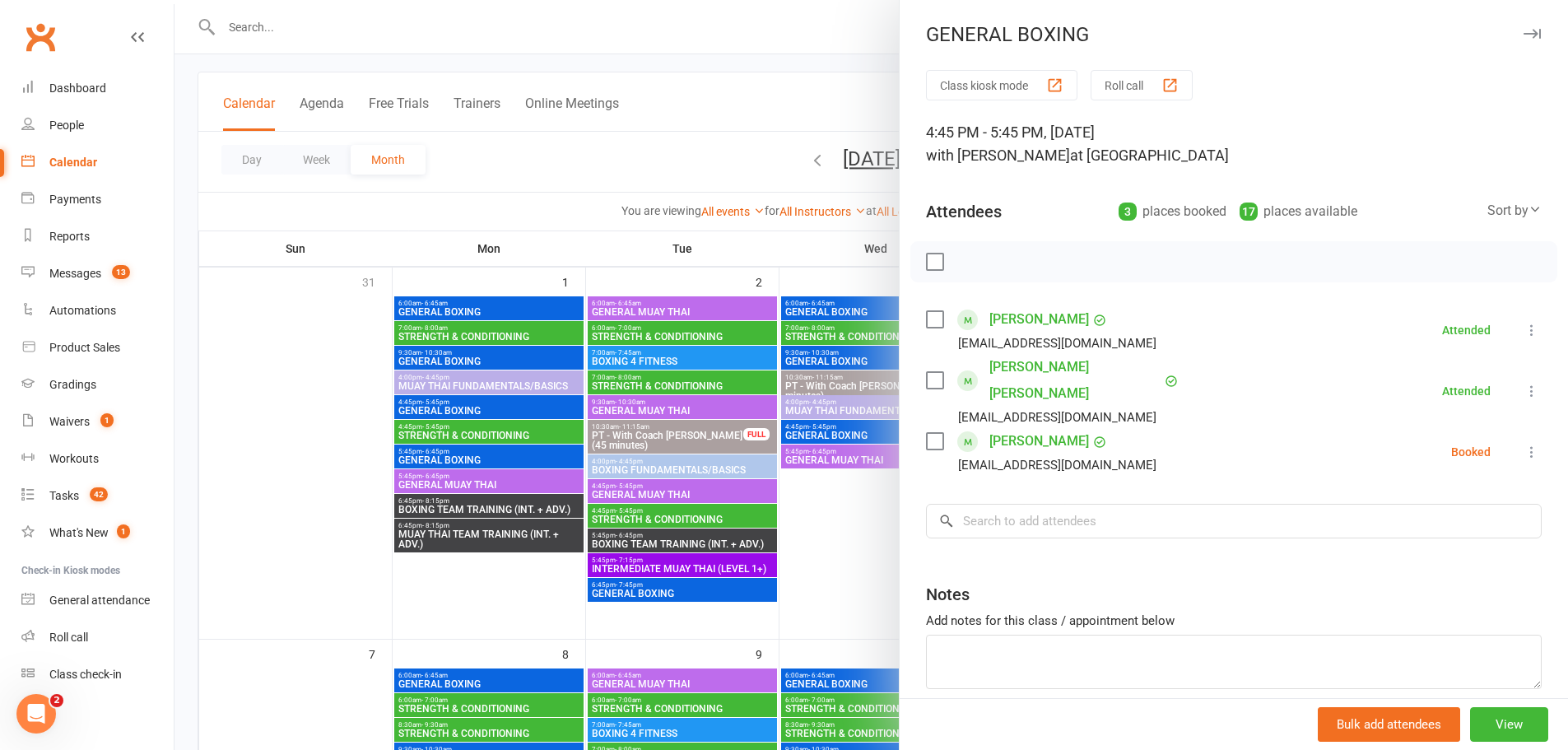
click at [789, 428] on div at bounding box center [871, 375] width 1394 height 750
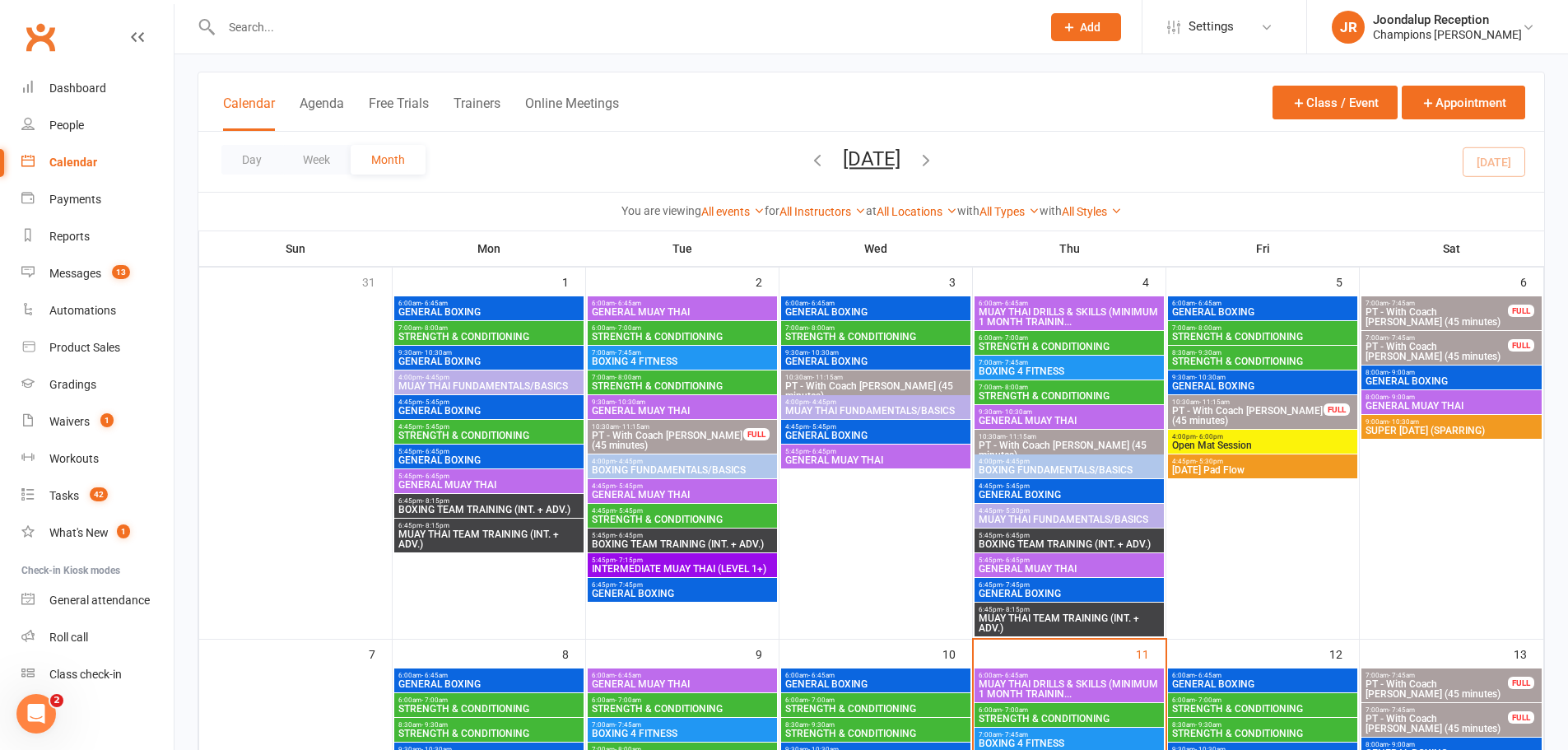
click at [850, 422] on div "4:45pm - 5:45pm GENERAL BOXING" at bounding box center [875, 432] width 190 height 24
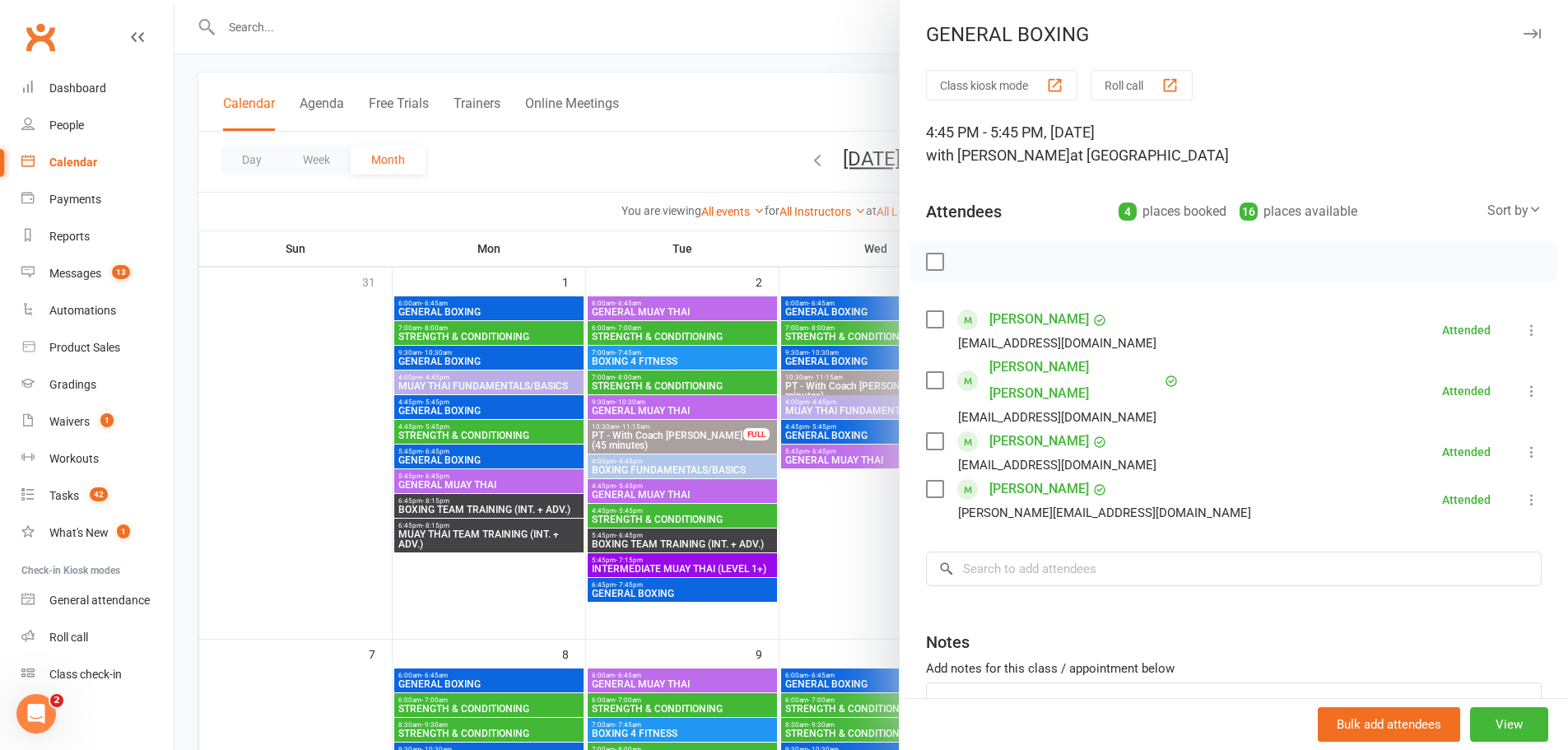
scroll to position [165, 0]
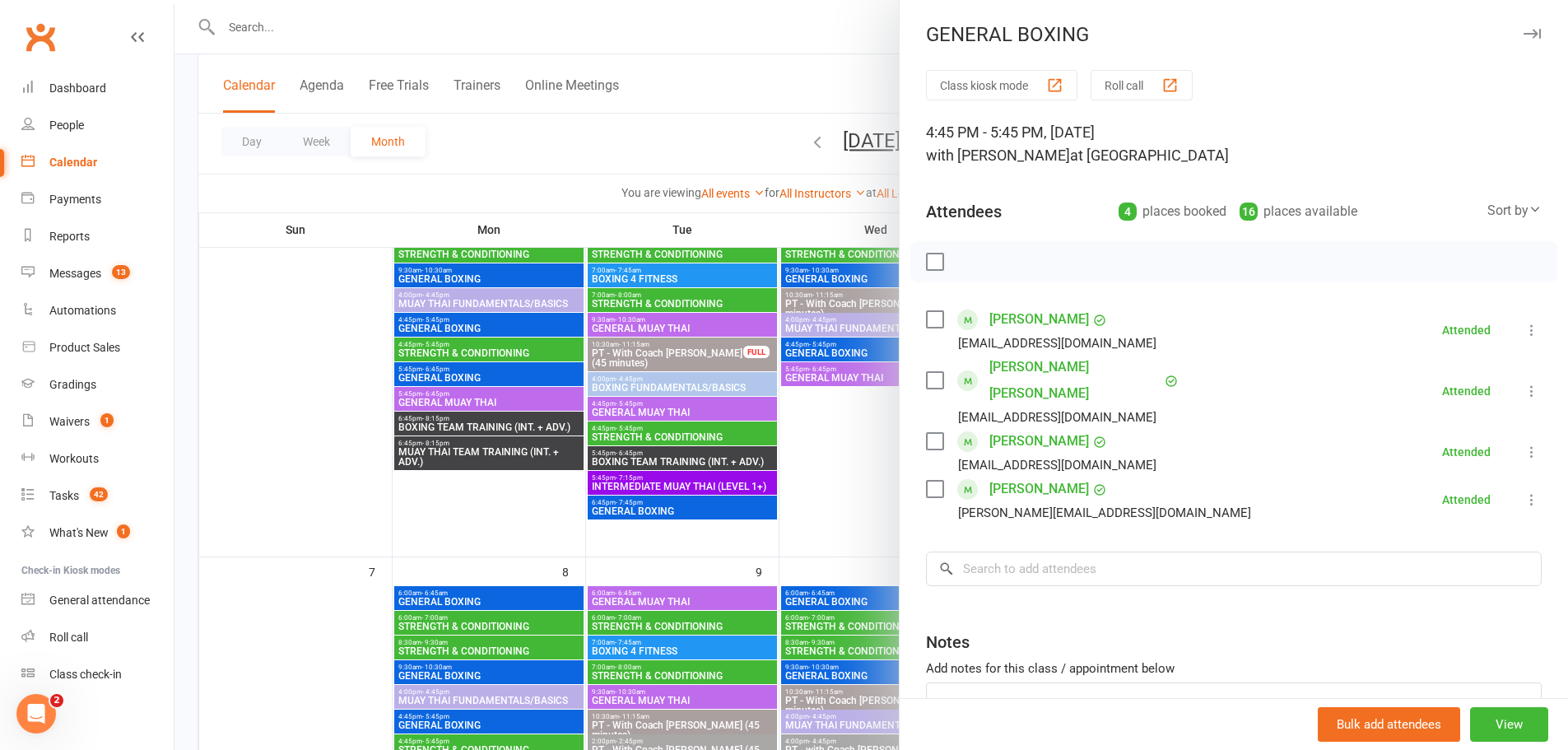
click at [815, 464] on div at bounding box center [871, 375] width 1394 height 750
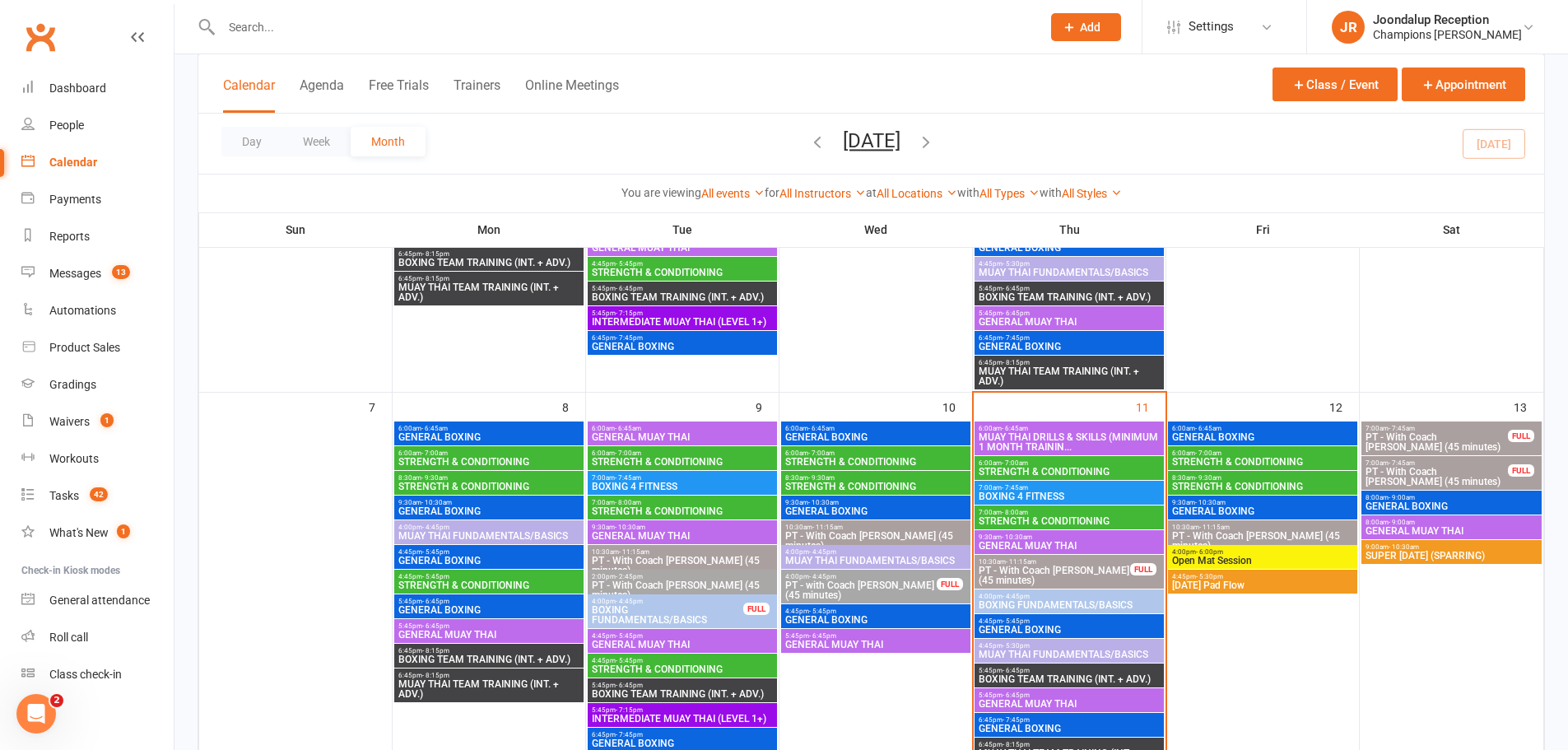
scroll to position [412, 0]
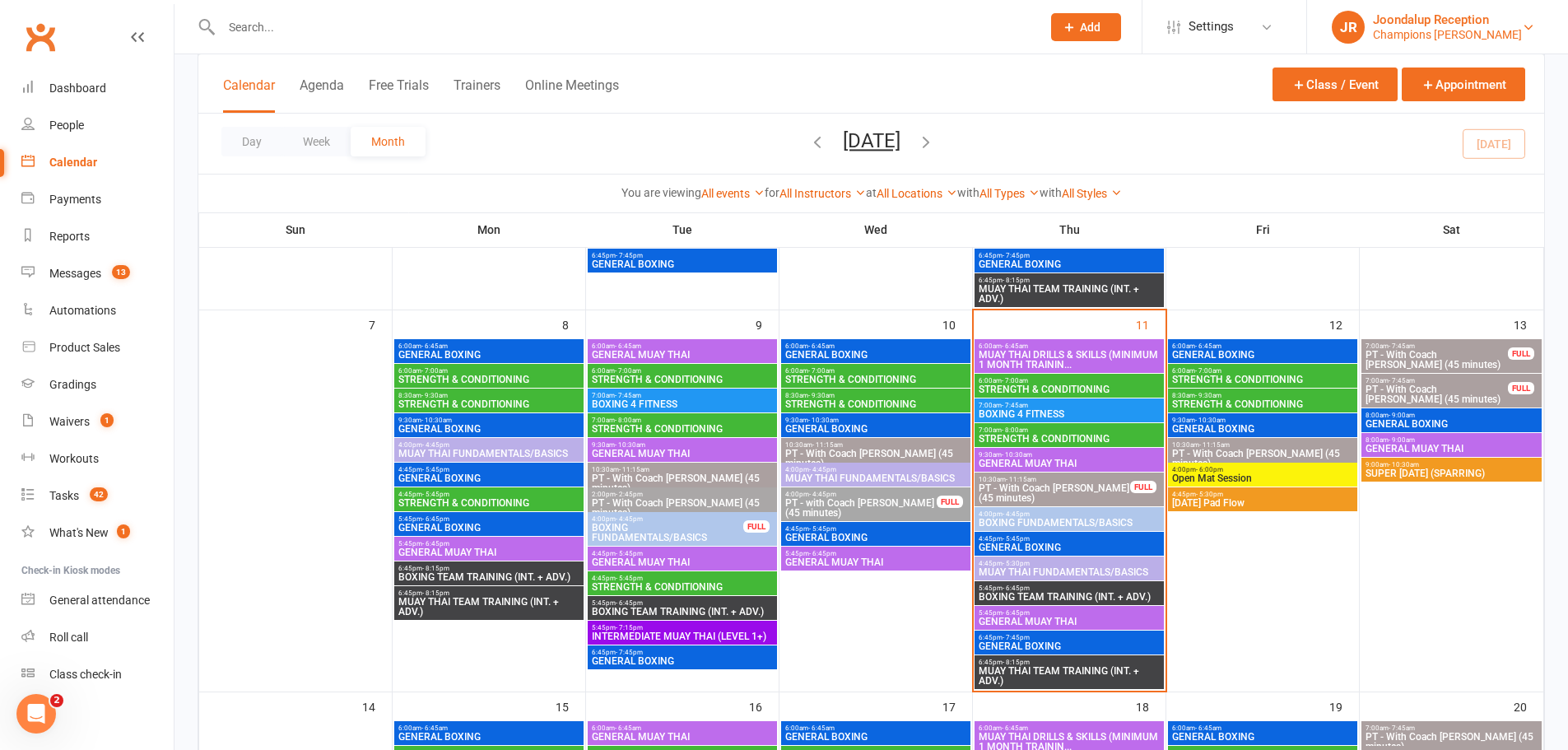
click at [1401, 39] on div "Champions Gym Myaree" at bounding box center [1447, 35] width 149 height 15
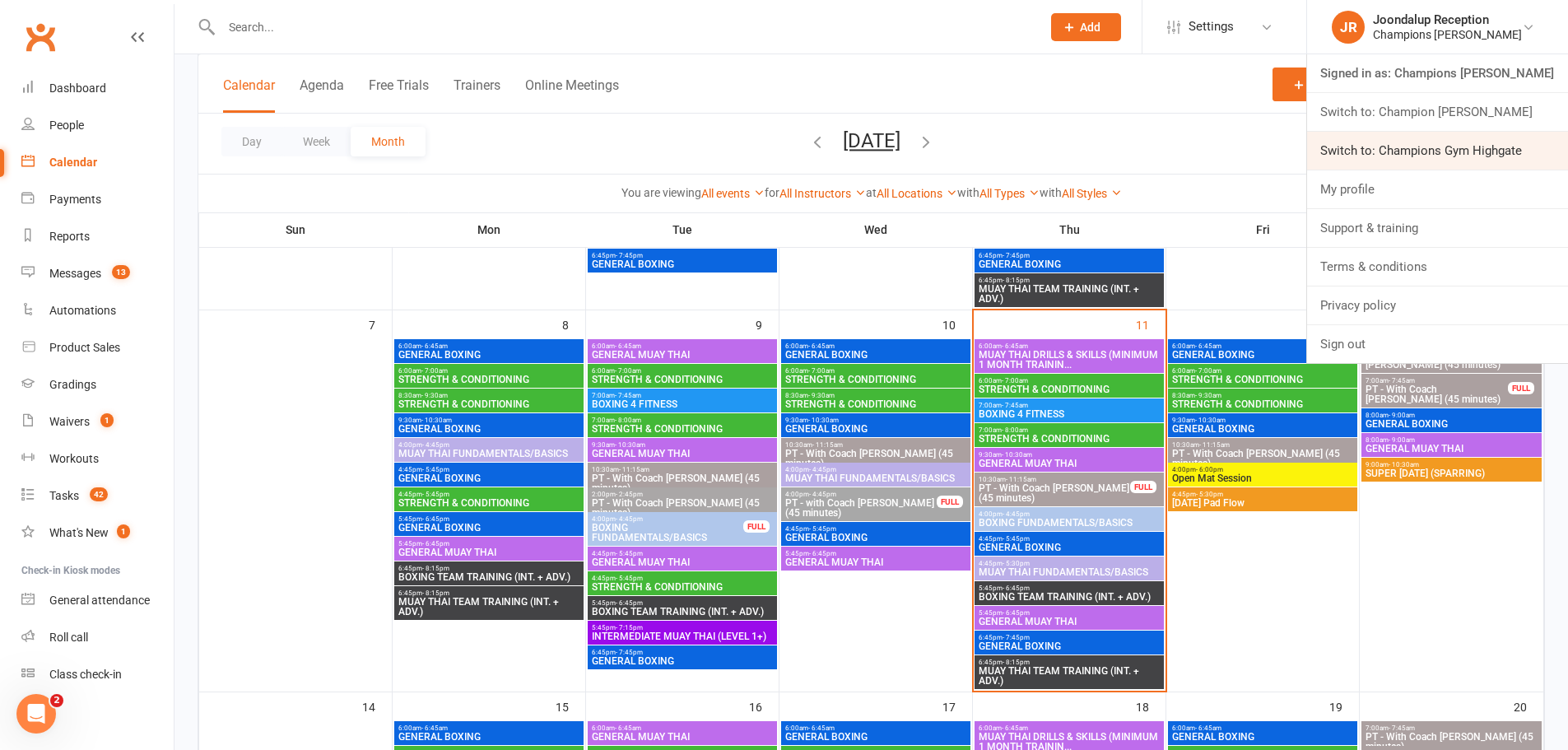
click at [1513, 142] on link "Switch to: Champions Gym Highgate" at bounding box center [1437, 151] width 261 height 38
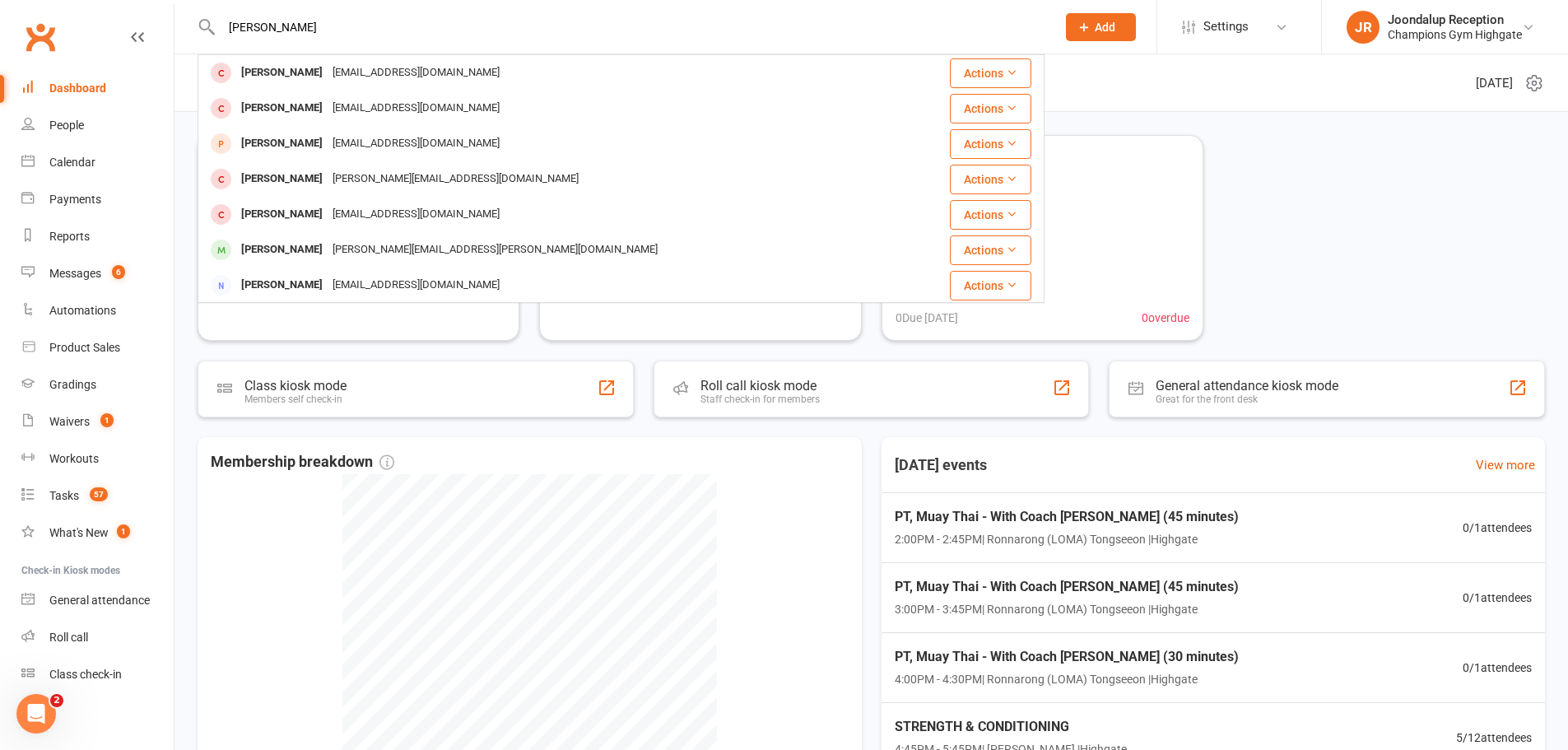
type input "[PERSON_NAME]"
click at [70, 160] on div "Calendar" at bounding box center [72, 162] width 46 height 13
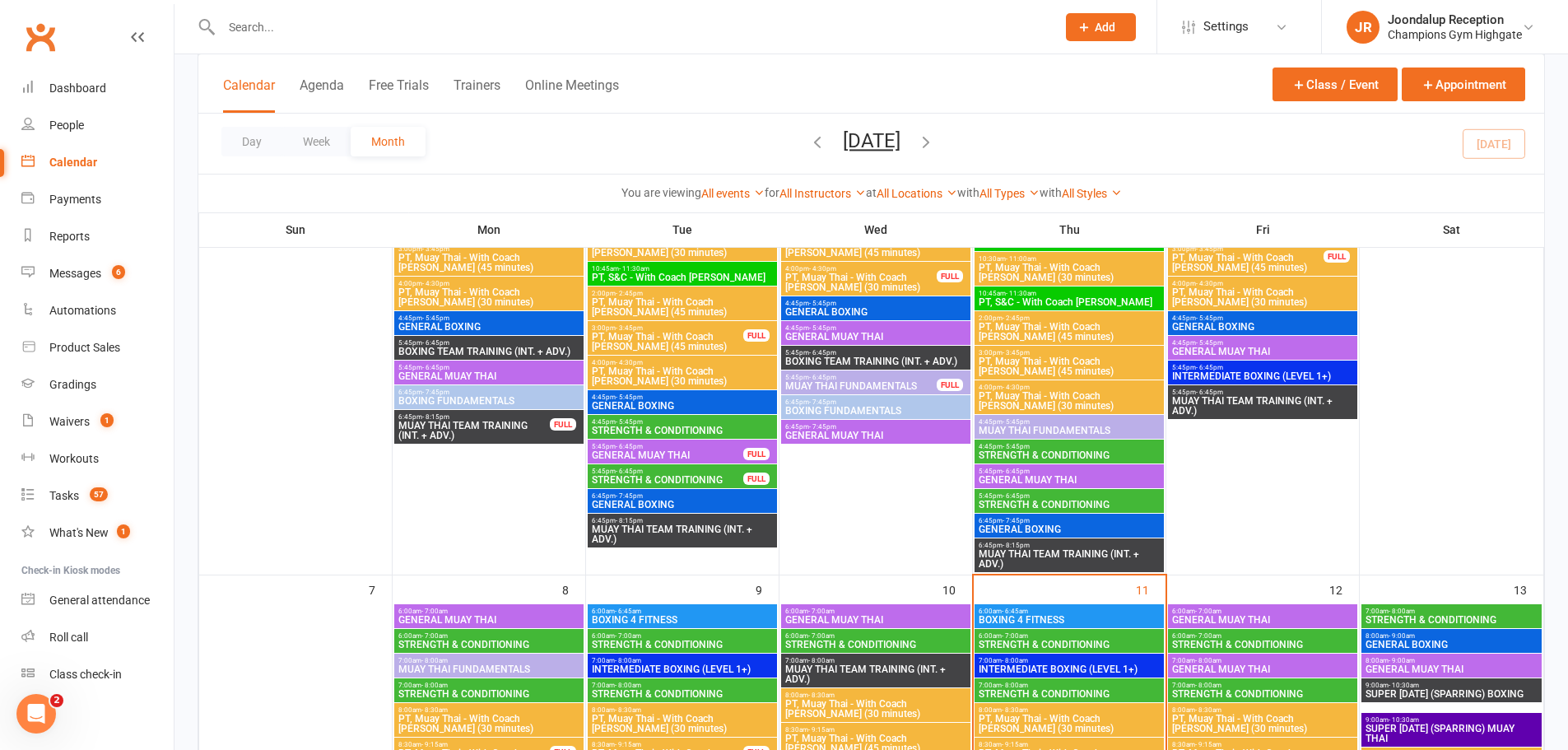
scroll to position [494, 0]
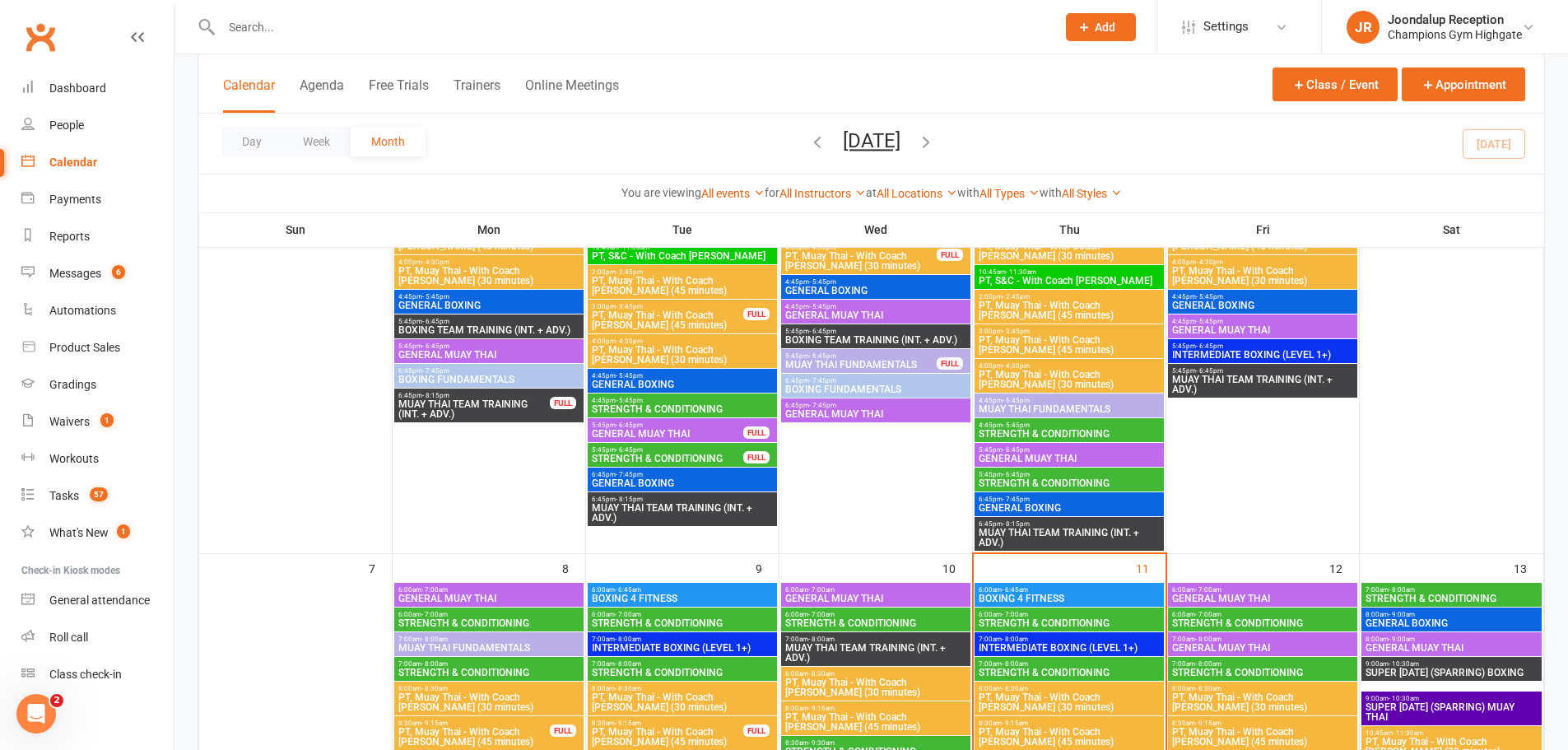
click at [447, 350] on span "GENERAL MUAY THAI" at bounding box center [489, 355] width 183 height 10
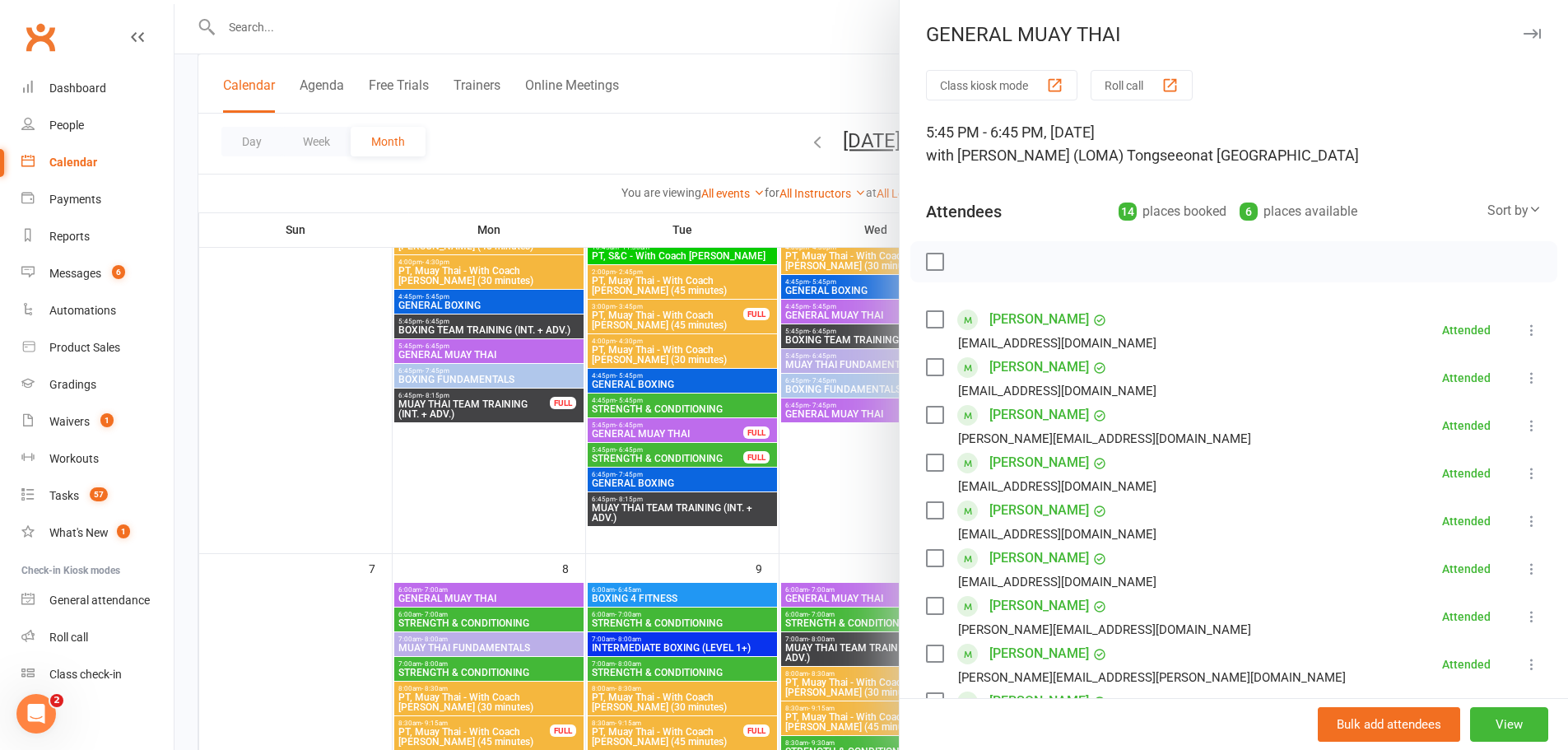
click at [420, 495] on div at bounding box center [871, 375] width 1394 height 750
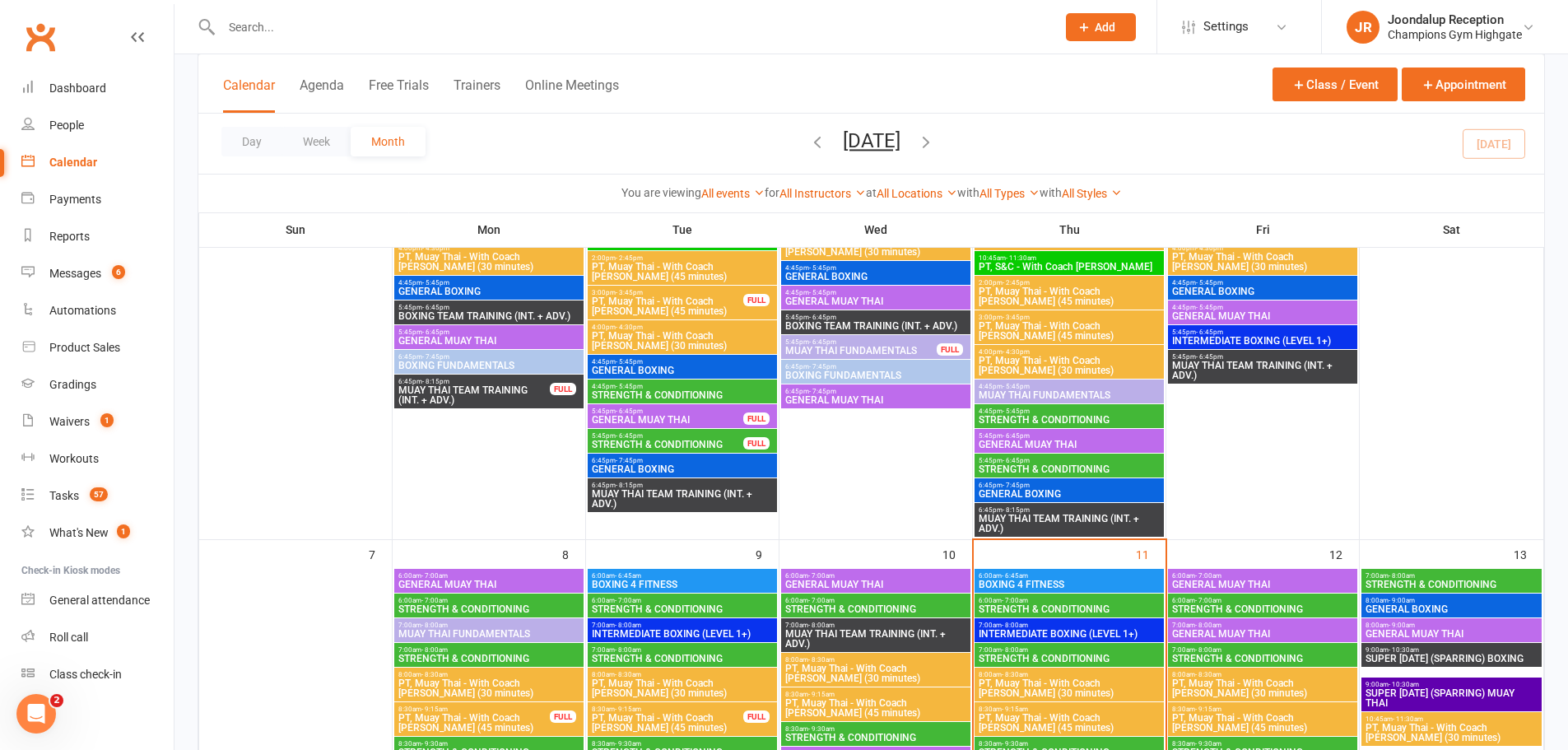
scroll to position [412, 0]
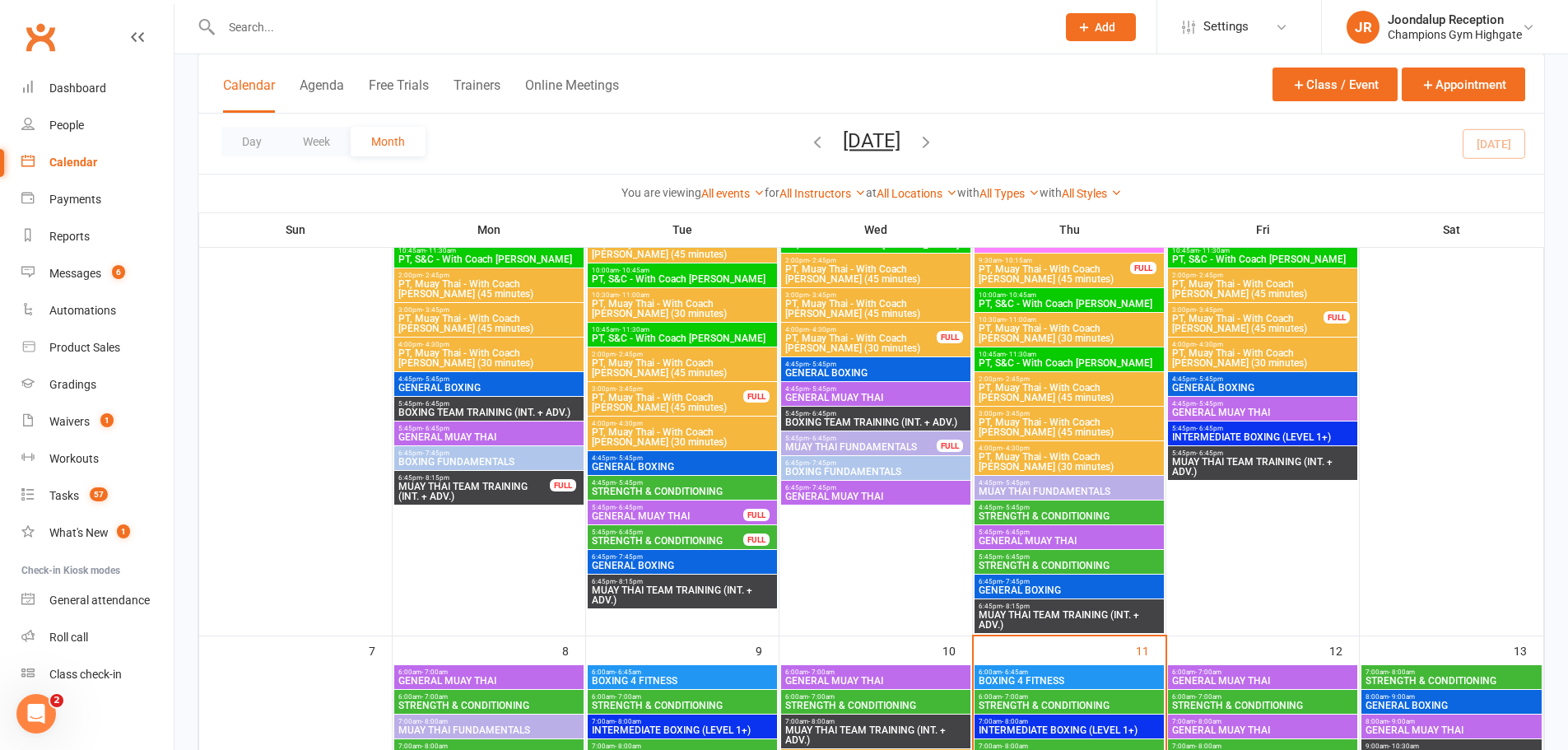
click at [467, 435] on span "GENERAL MUAY THAI" at bounding box center [489, 437] width 183 height 10
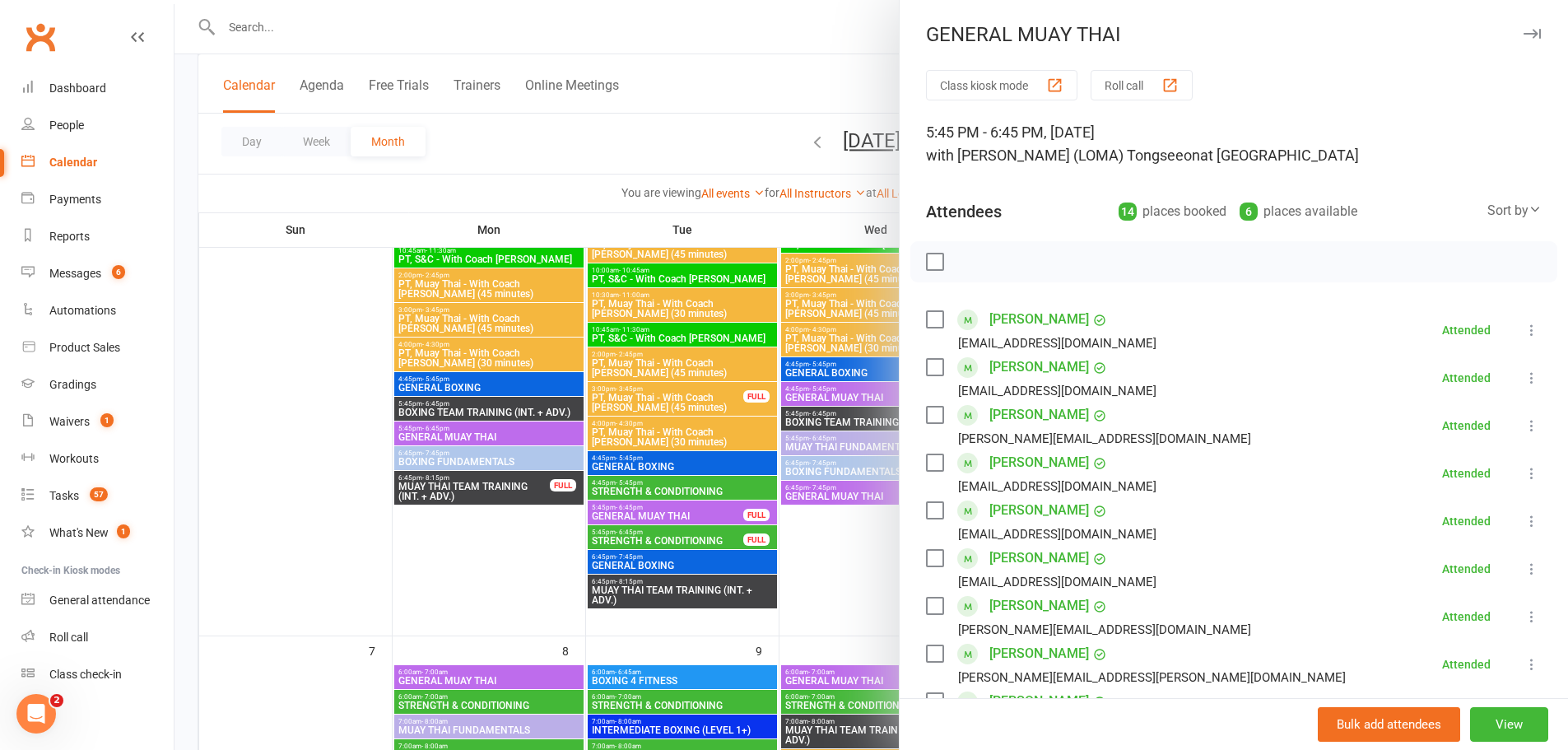
click at [464, 499] on div at bounding box center [871, 375] width 1394 height 750
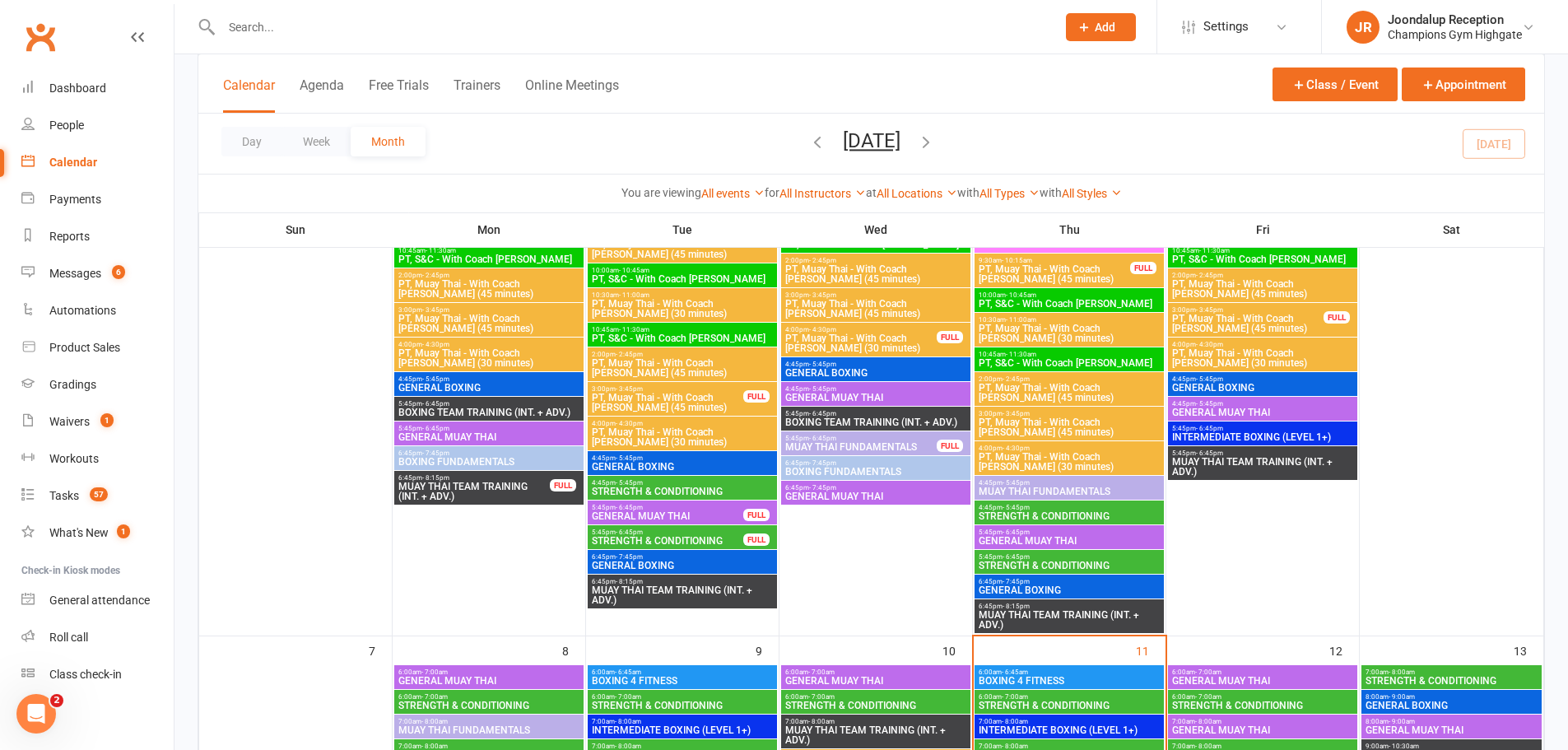
click at [878, 493] on span "GENERAL MUAY THAI" at bounding box center [875, 497] width 183 height 10
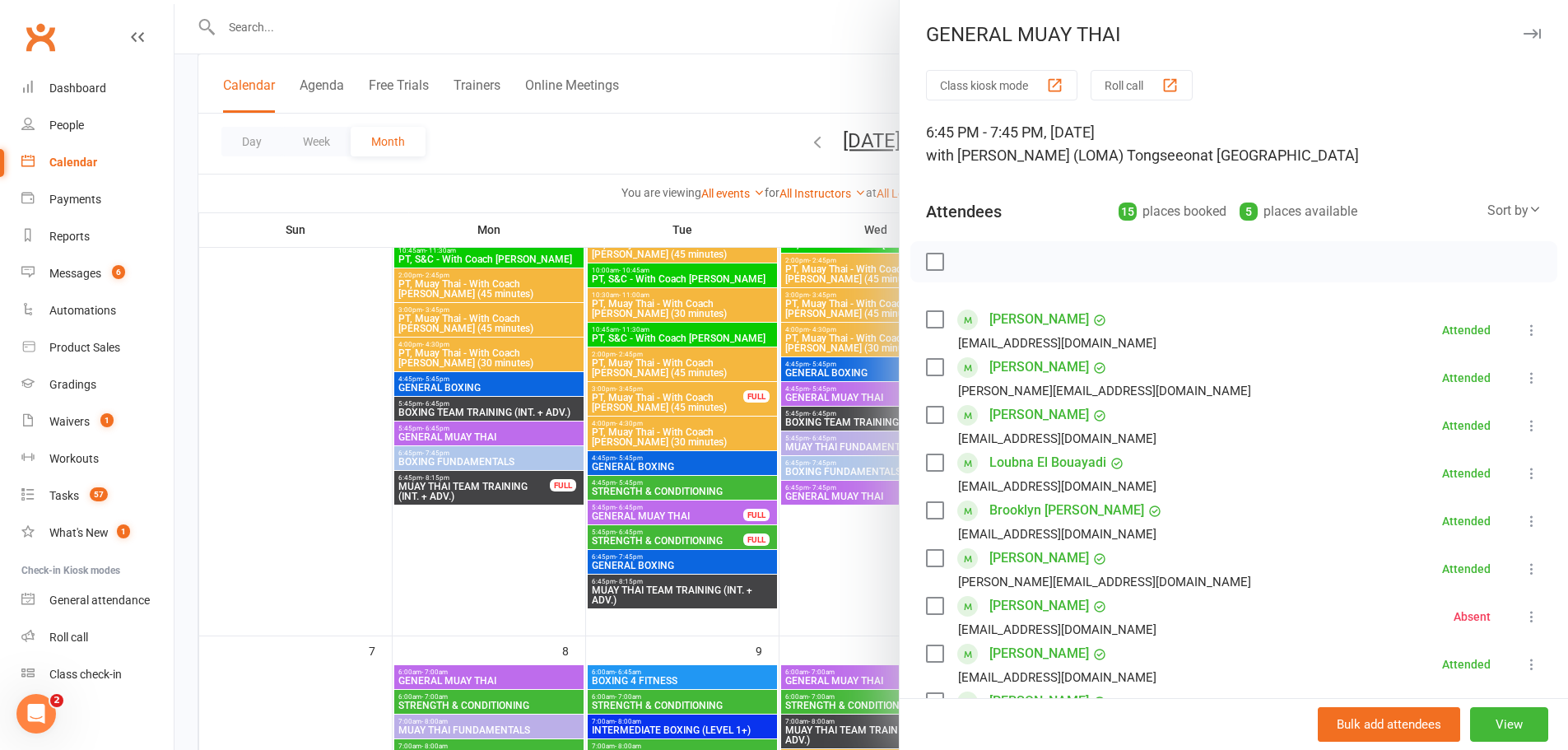
click at [801, 541] on div at bounding box center [871, 375] width 1394 height 750
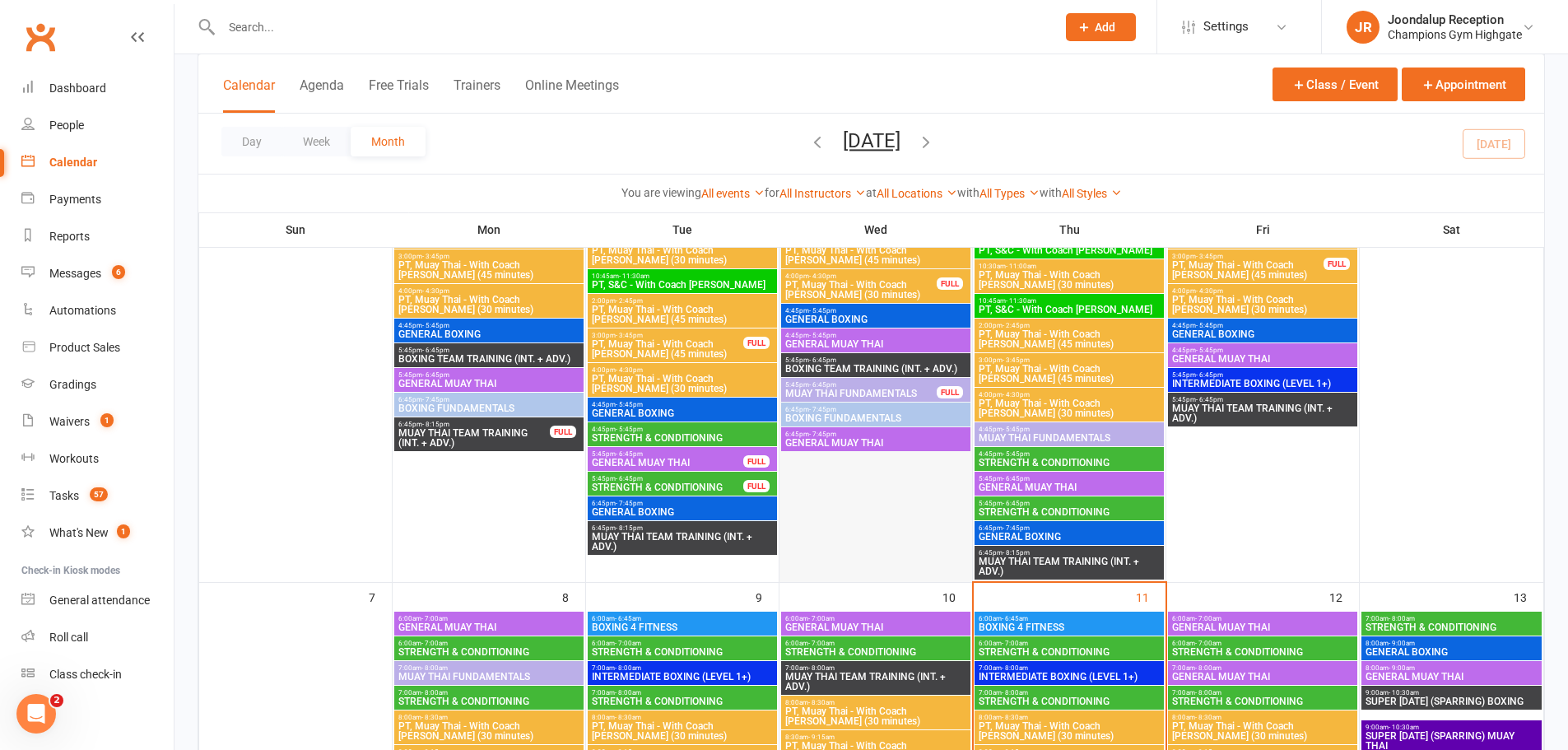
scroll to position [494, 0]
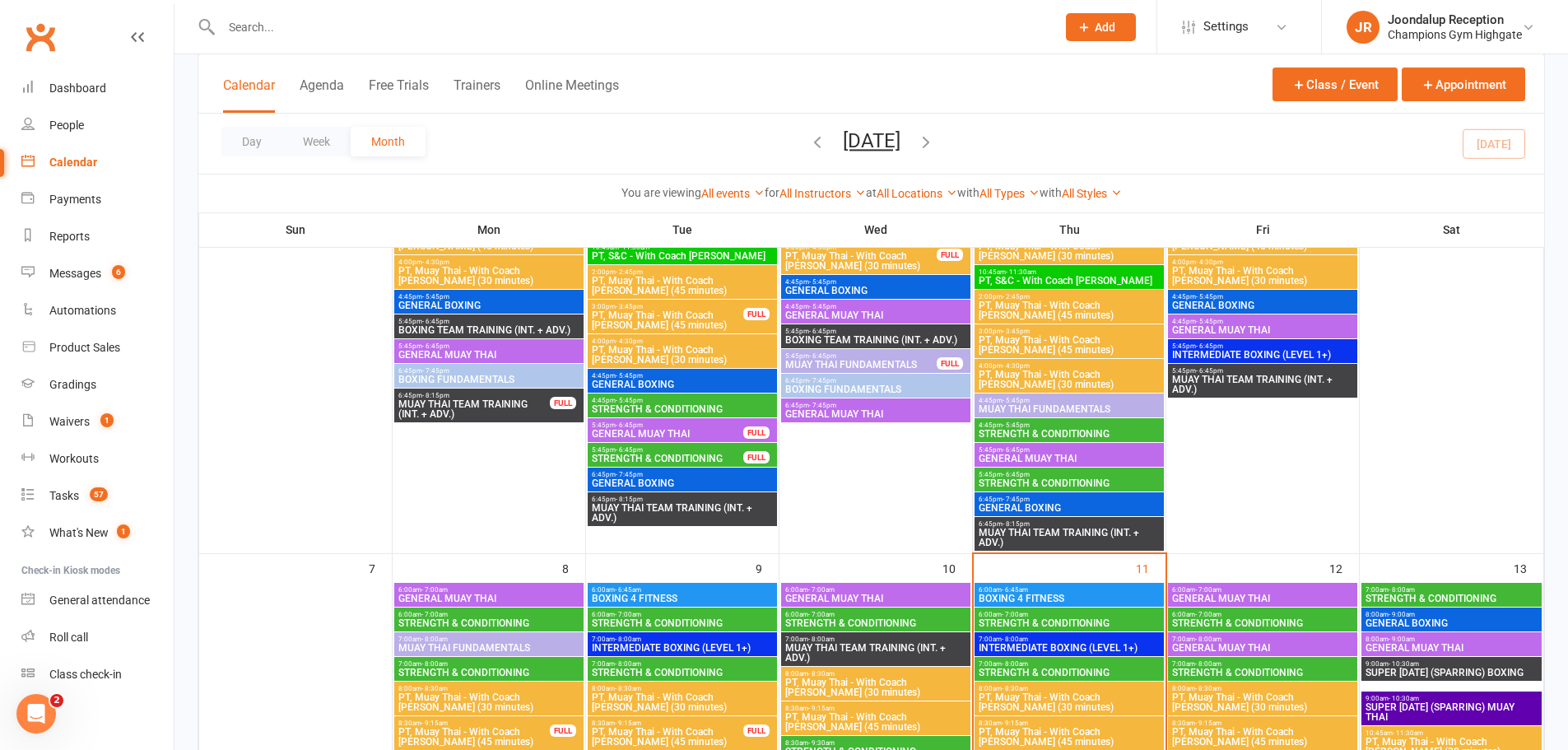
click at [662, 433] on span "GENERAL MUAY THAI" at bounding box center [667, 434] width 153 height 10
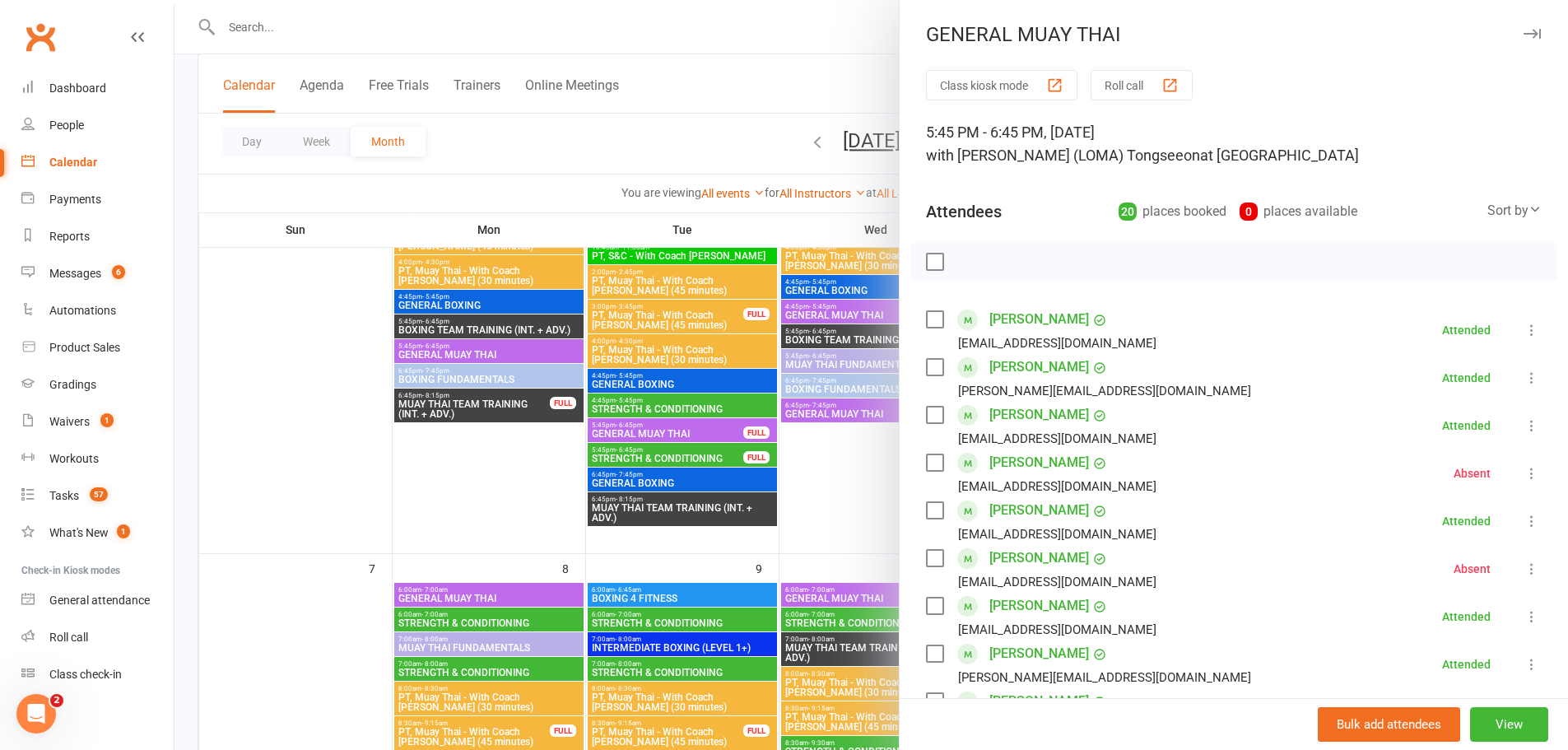
click at [447, 334] on div at bounding box center [871, 375] width 1394 height 750
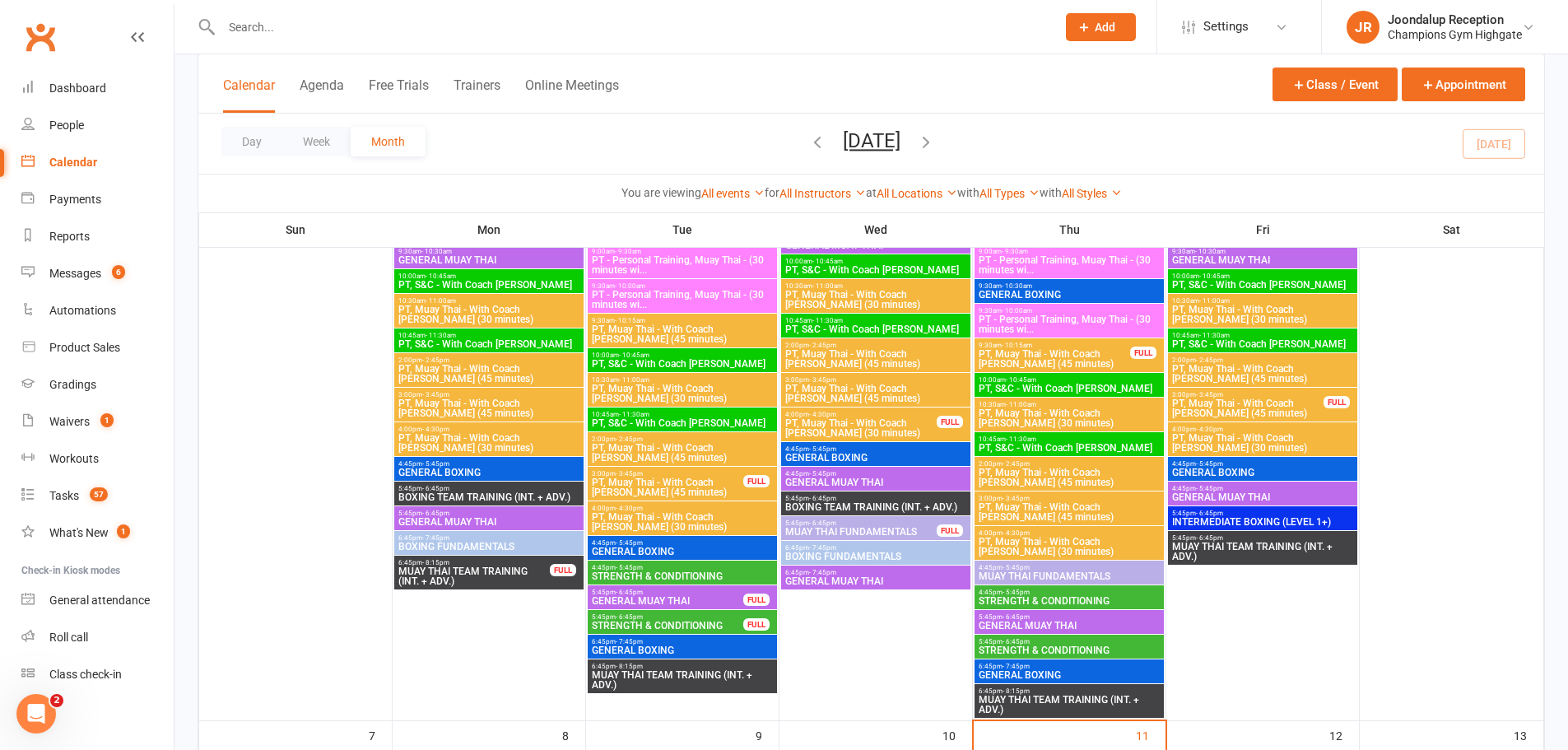
scroll to position [330, 0]
